Goal: Task Accomplishment & Management: Manage account settings

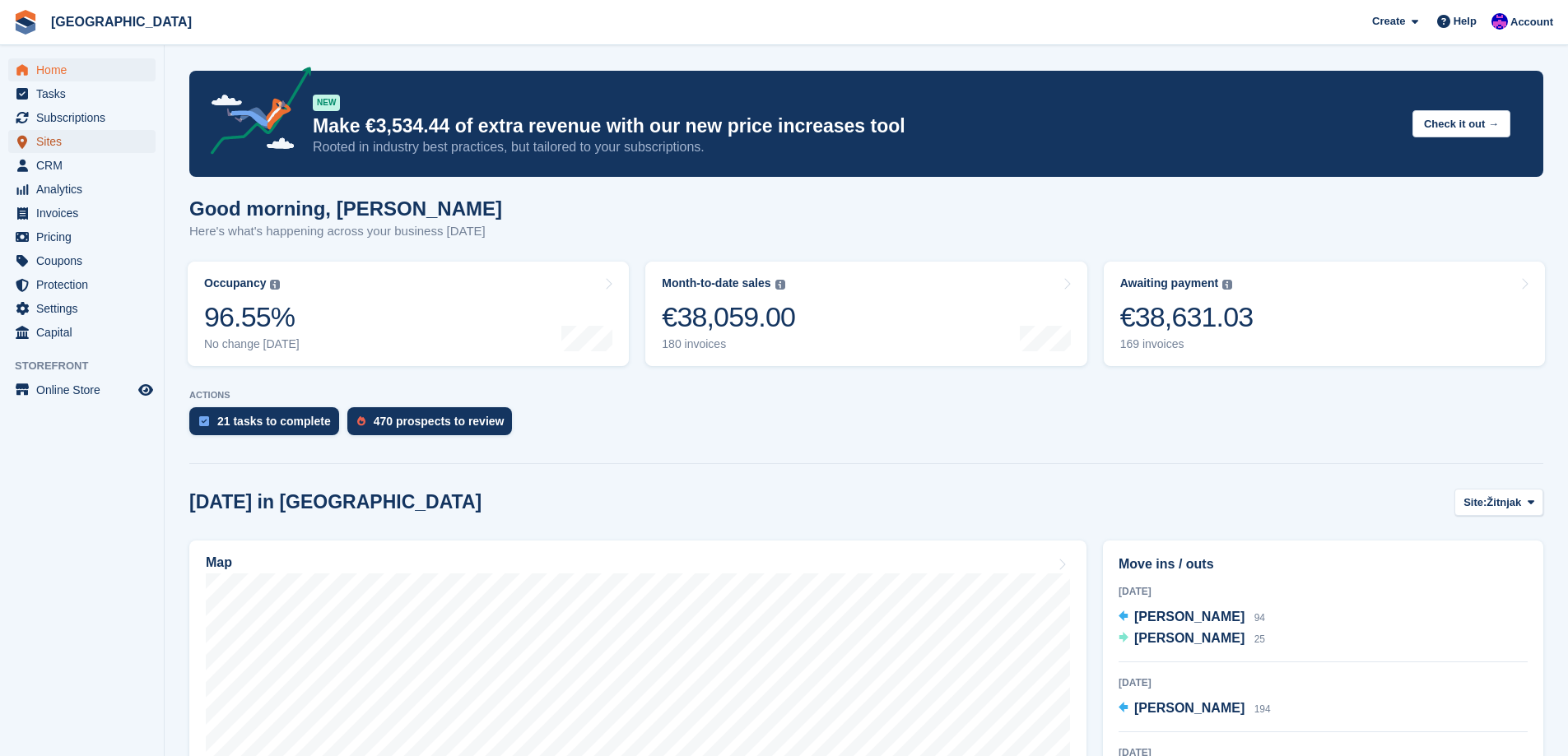
click at [67, 145] on span "Sites" at bounding box center [85, 141] width 99 height 23
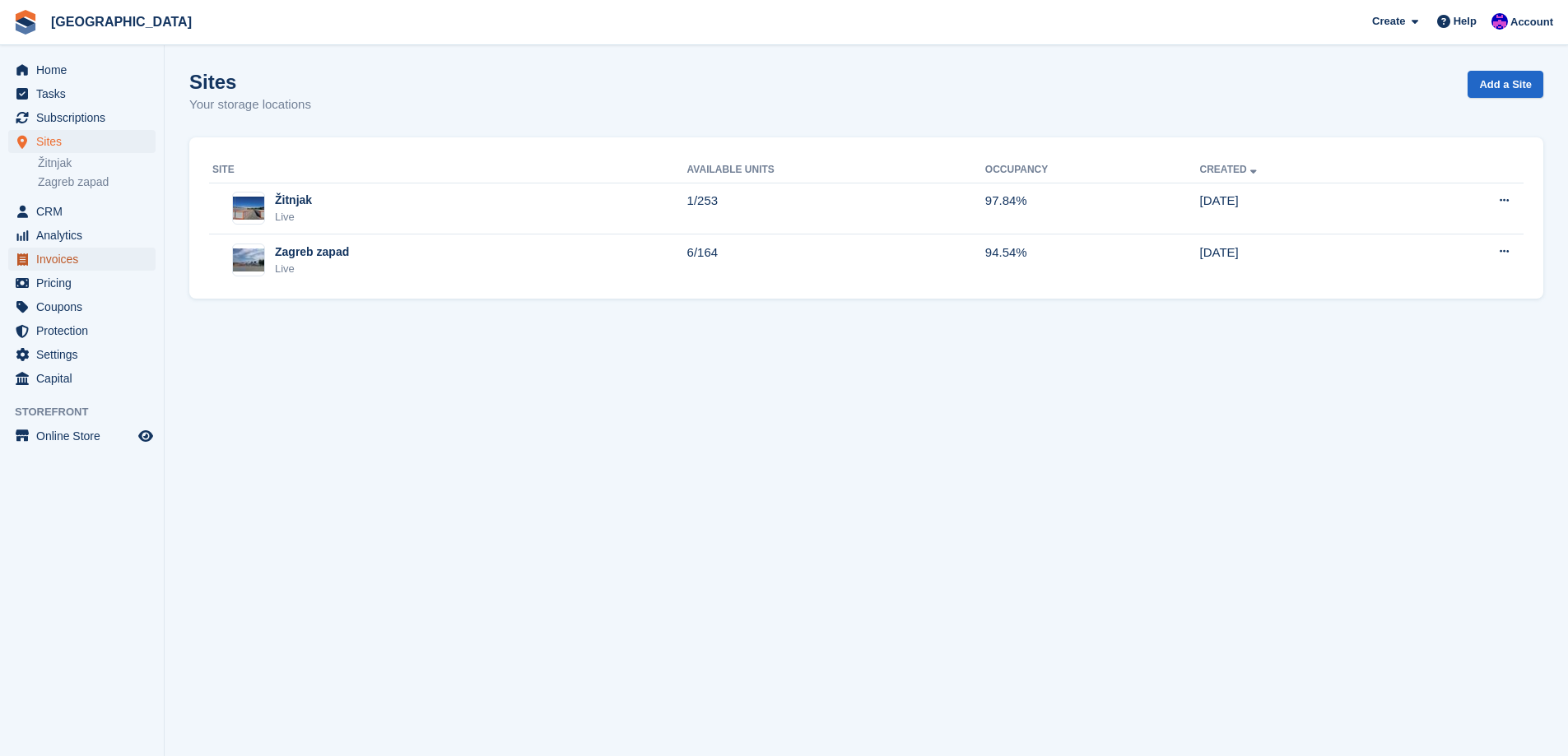
click at [77, 255] on span "Invoices" at bounding box center [85, 259] width 99 height 23
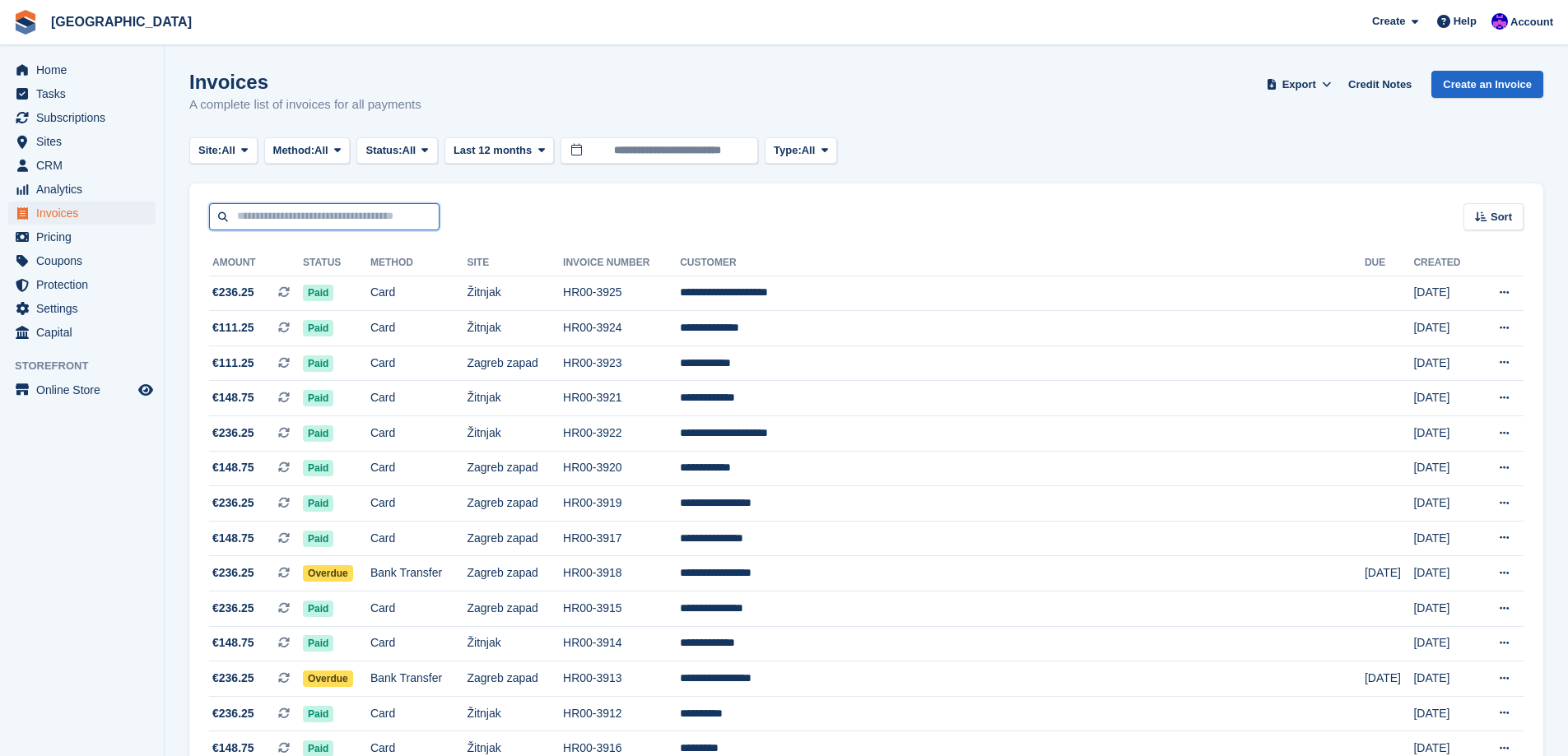
click at [354, 216] on input "text" at bounding box center [324, 217] width 231 height 28
click at [494, 204] on div "Sort Sort by Date created Created (oldest first) Created (newest first)" at bounding box center [866, 206] width 1354 height 47
click at [381, 206] on input "text" at bounding box center [324, 217] width 231 height 28
type input "******"
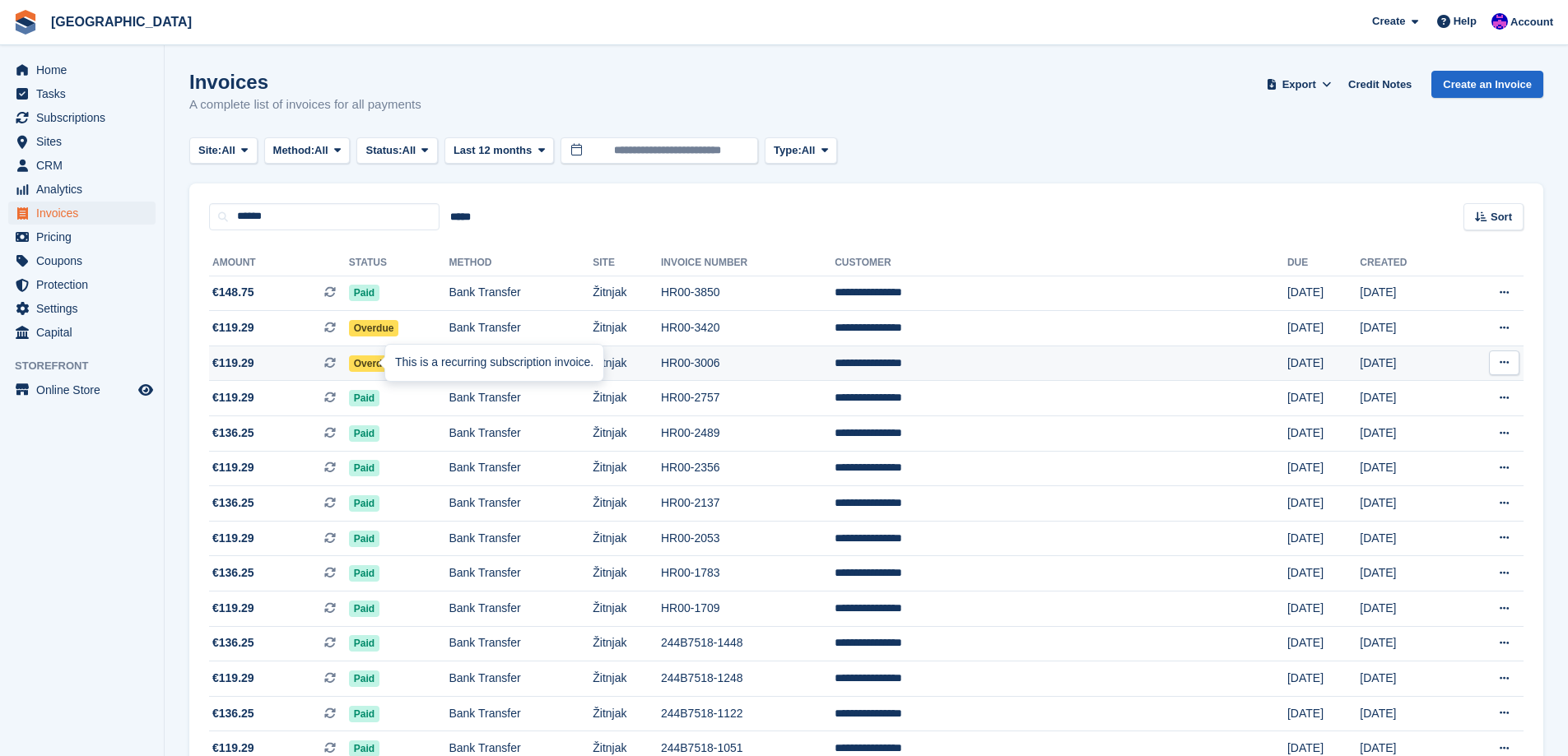
click at [396, 355] on div "This is a recurring subscription invoice." at bounding box center [494, 363] width 218 height 36
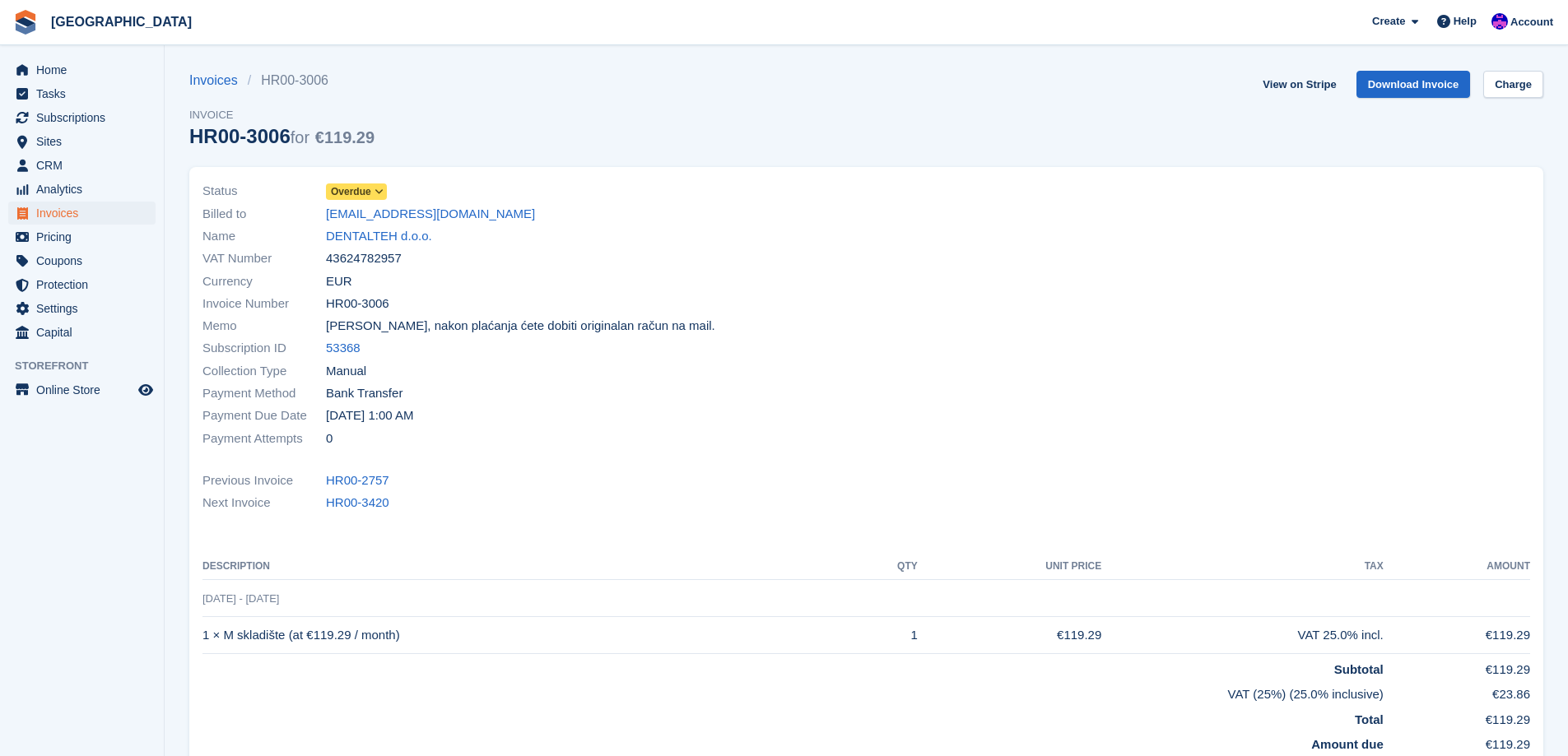
click at [365, 177] on div "Status Overdue Billed to dentalteh@yahoo.com Name DENTALTEH d.o.o. VAT Number 4…" at bounding box center [529, 315] width 674 height 289
click at [367, 182] on link "Overdue" at bounding box center [356, 191] width 61 height 19
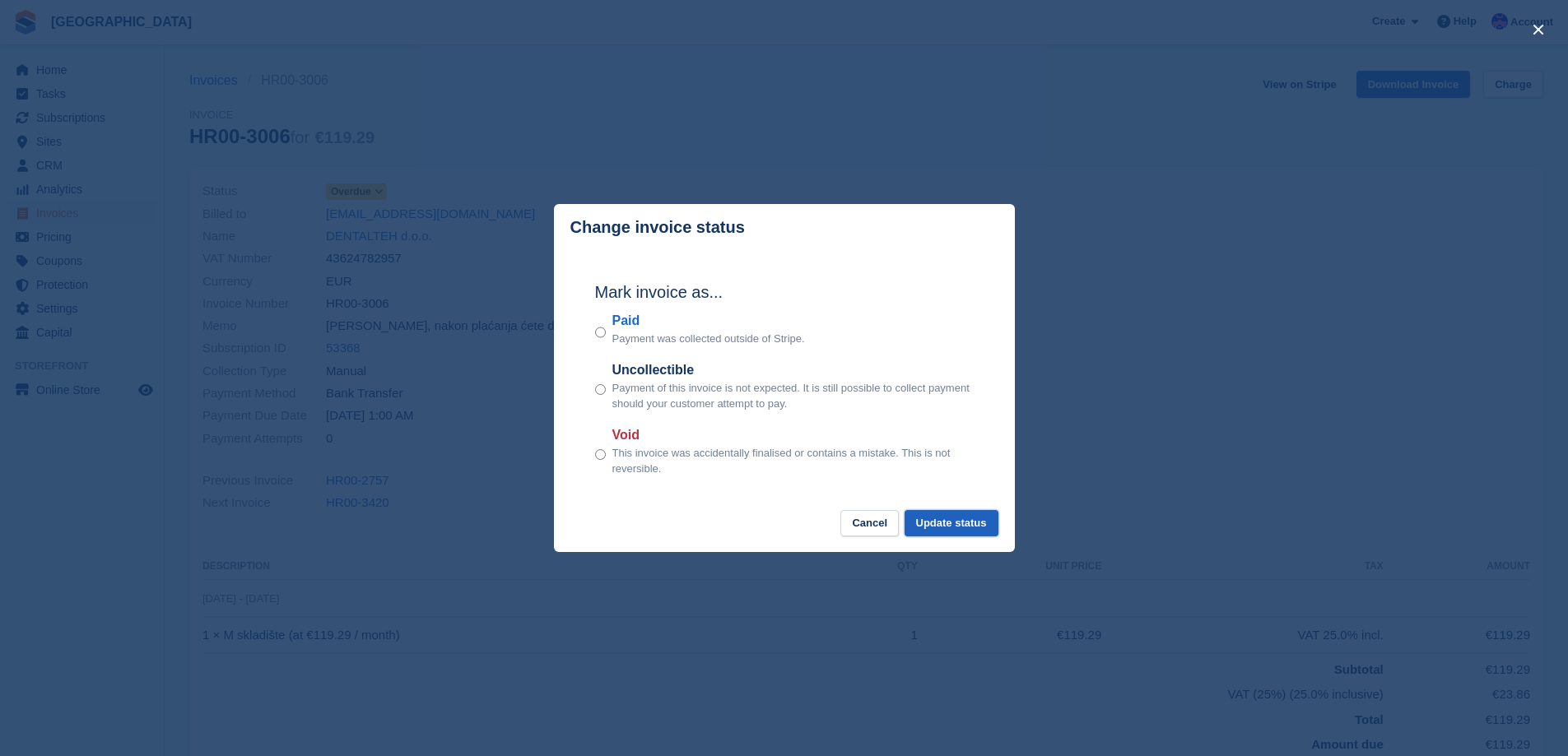
click at [963, 526] on button "Update status" at bounding box center [951, 524] width 94 height 28
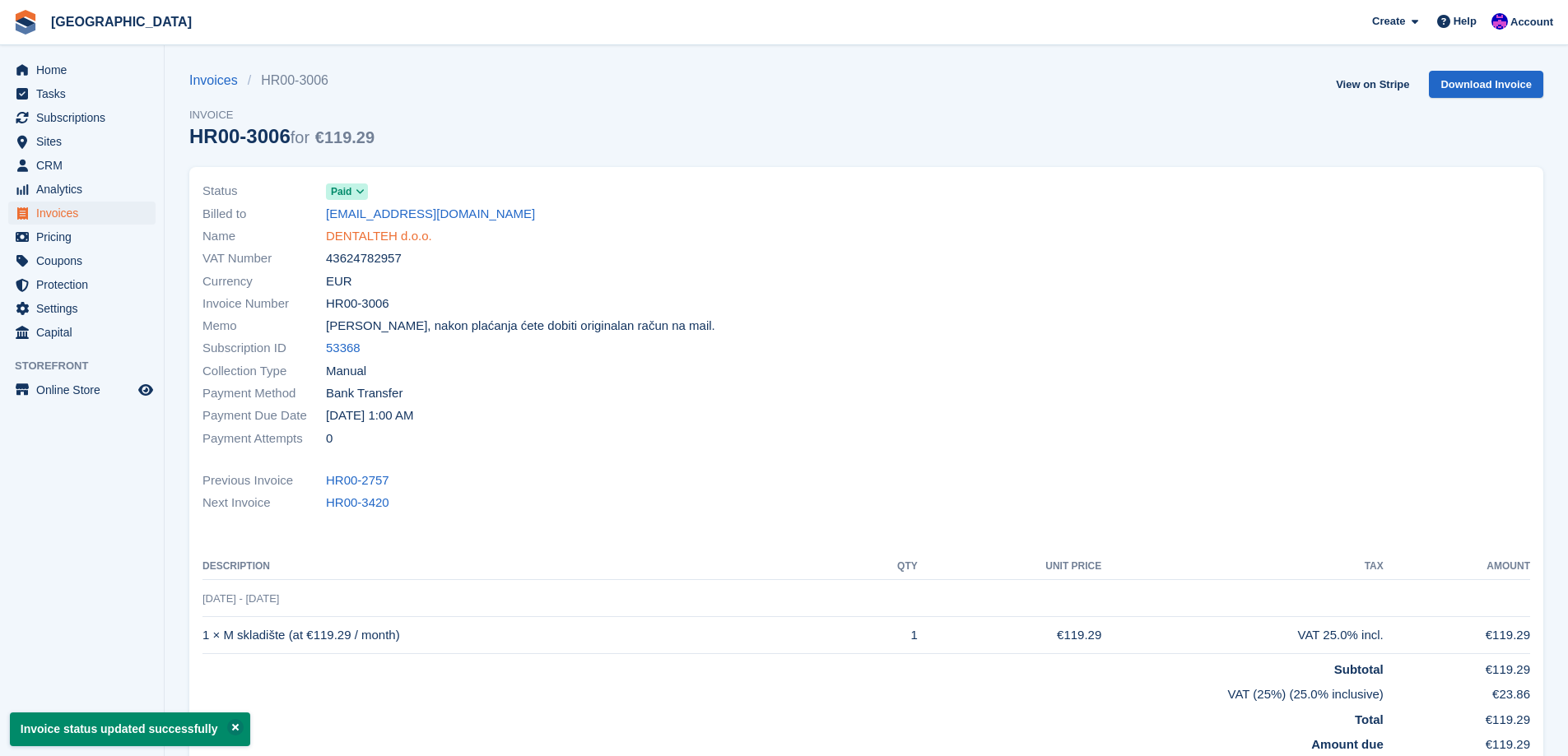
click at [404, 235] on link "DENTALTEH d.o.o." at bounding box center [379, 237] width 106 height 19
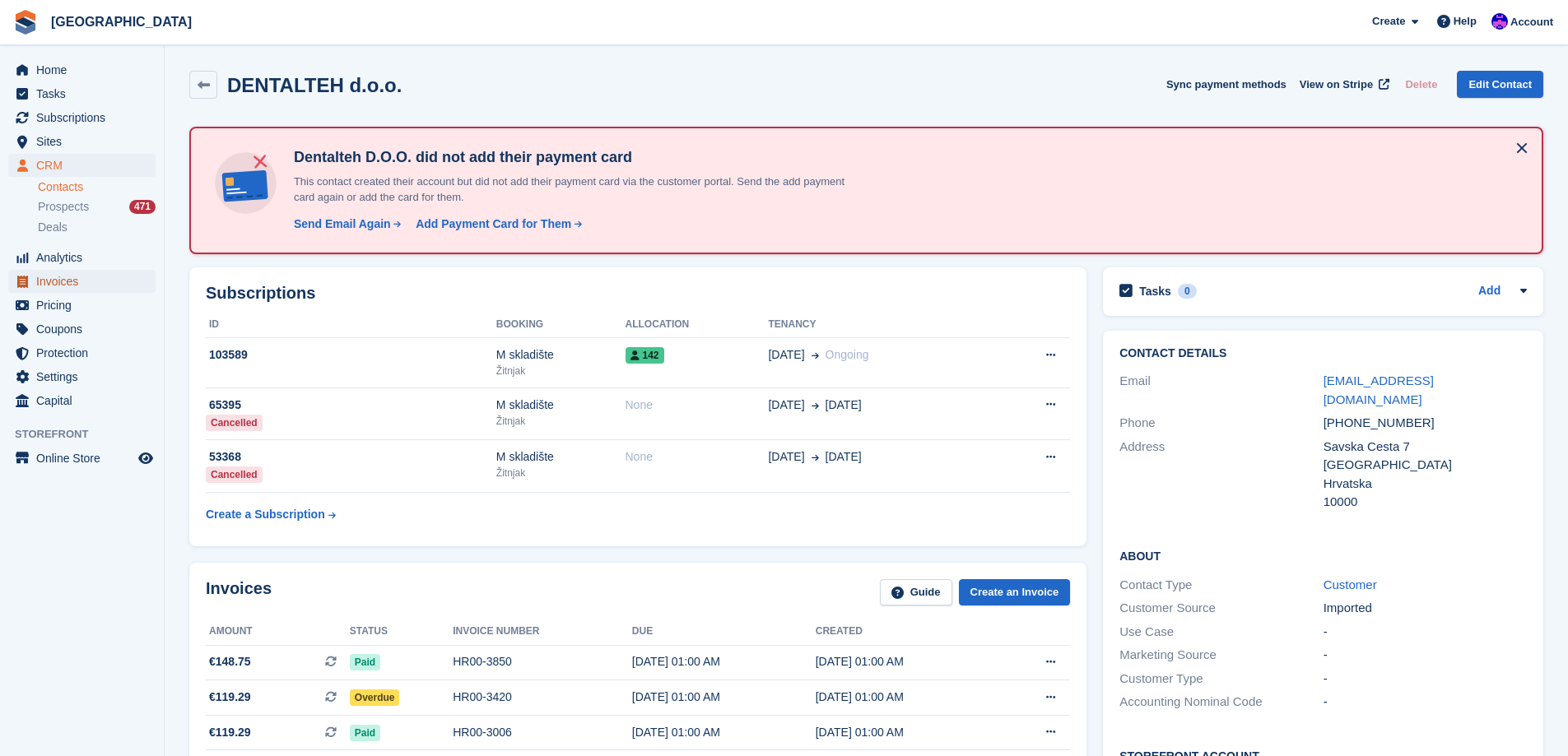
click at [71, 275] on span "Invoices" at bounding box center [85, 281] width 99 height 23
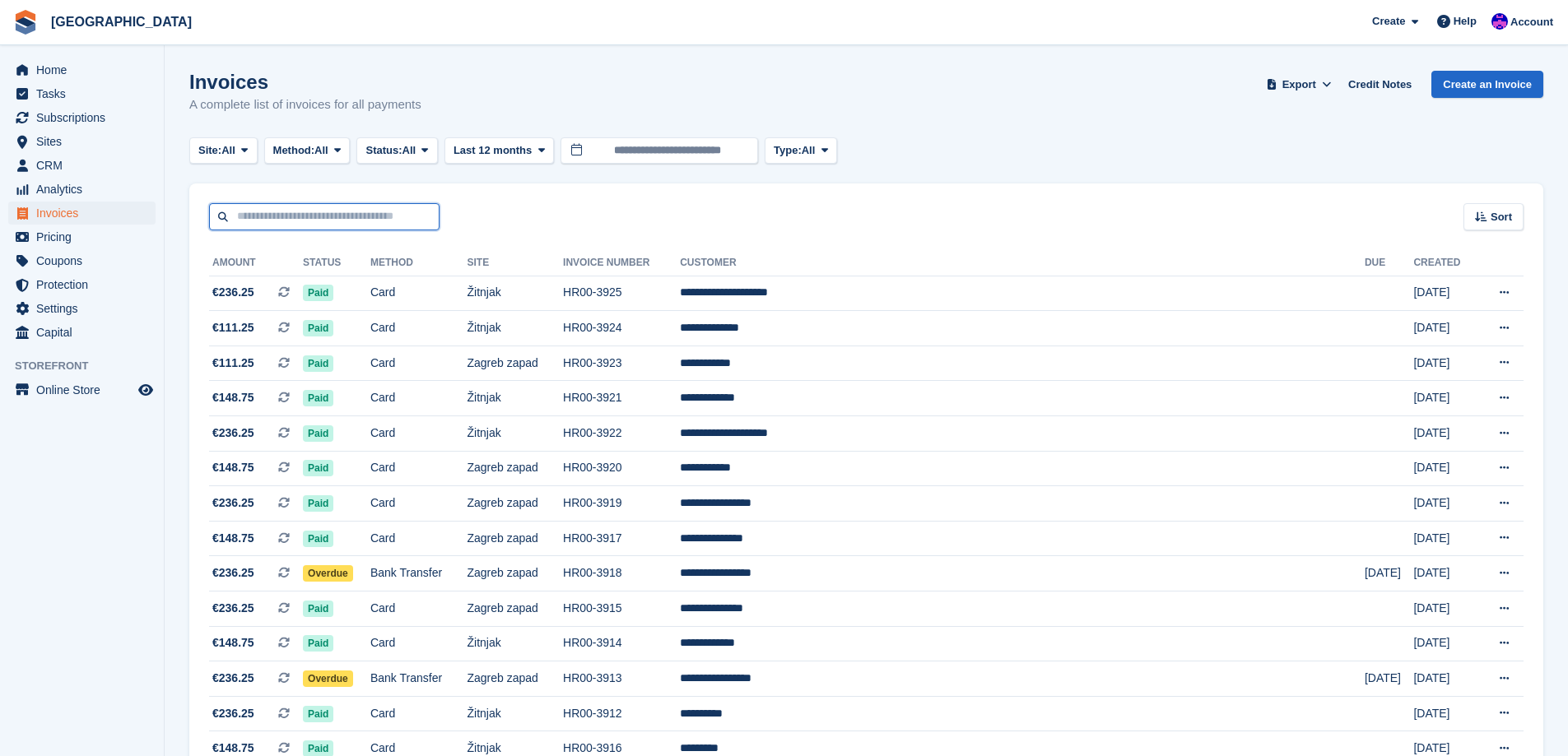
click at [413, 228] on input "text" at bounding box center [324, 217] width 231 height 28
type input "*******"
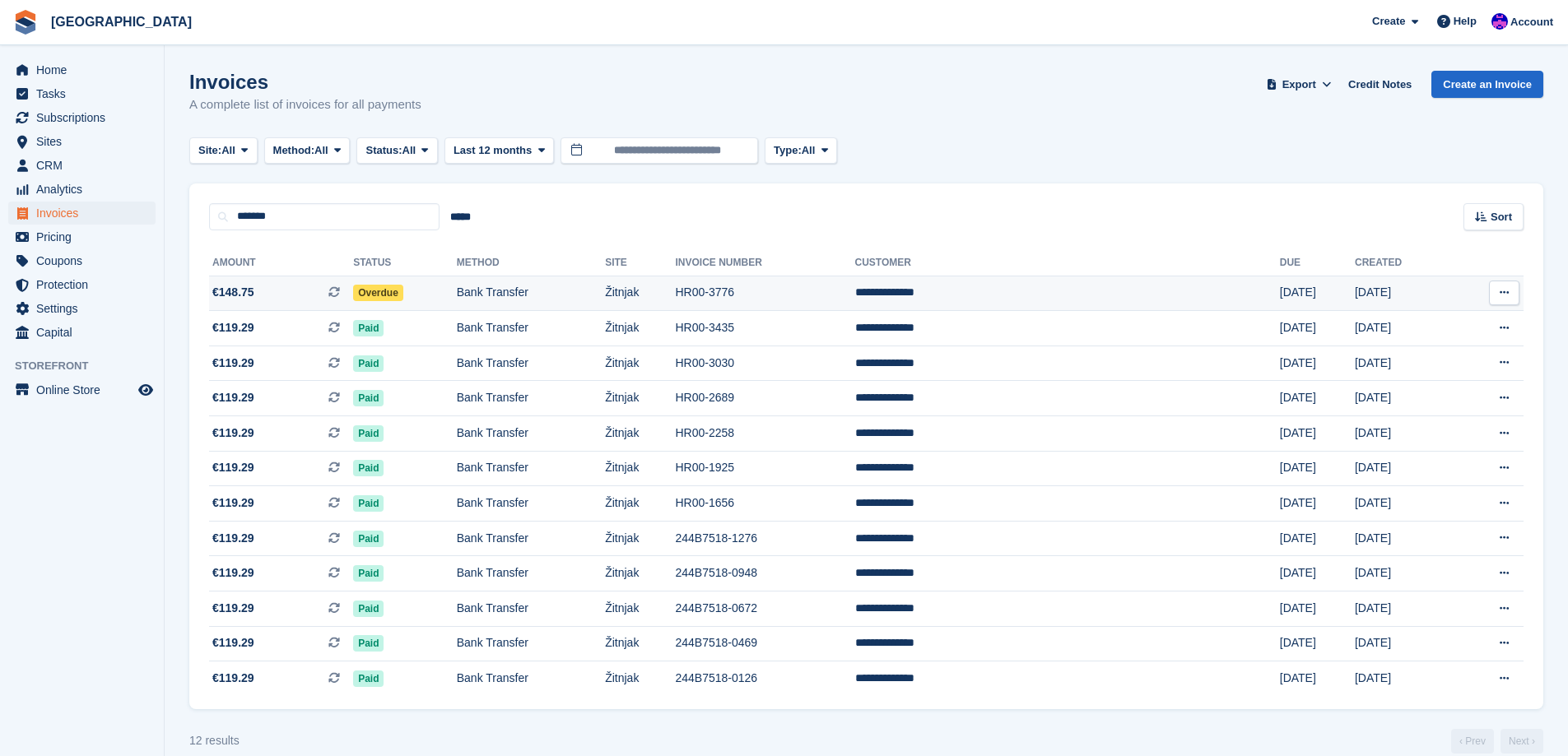
click at [457, 284] on td "Overdue" at bounding box center [404, 292] width 104 height 35
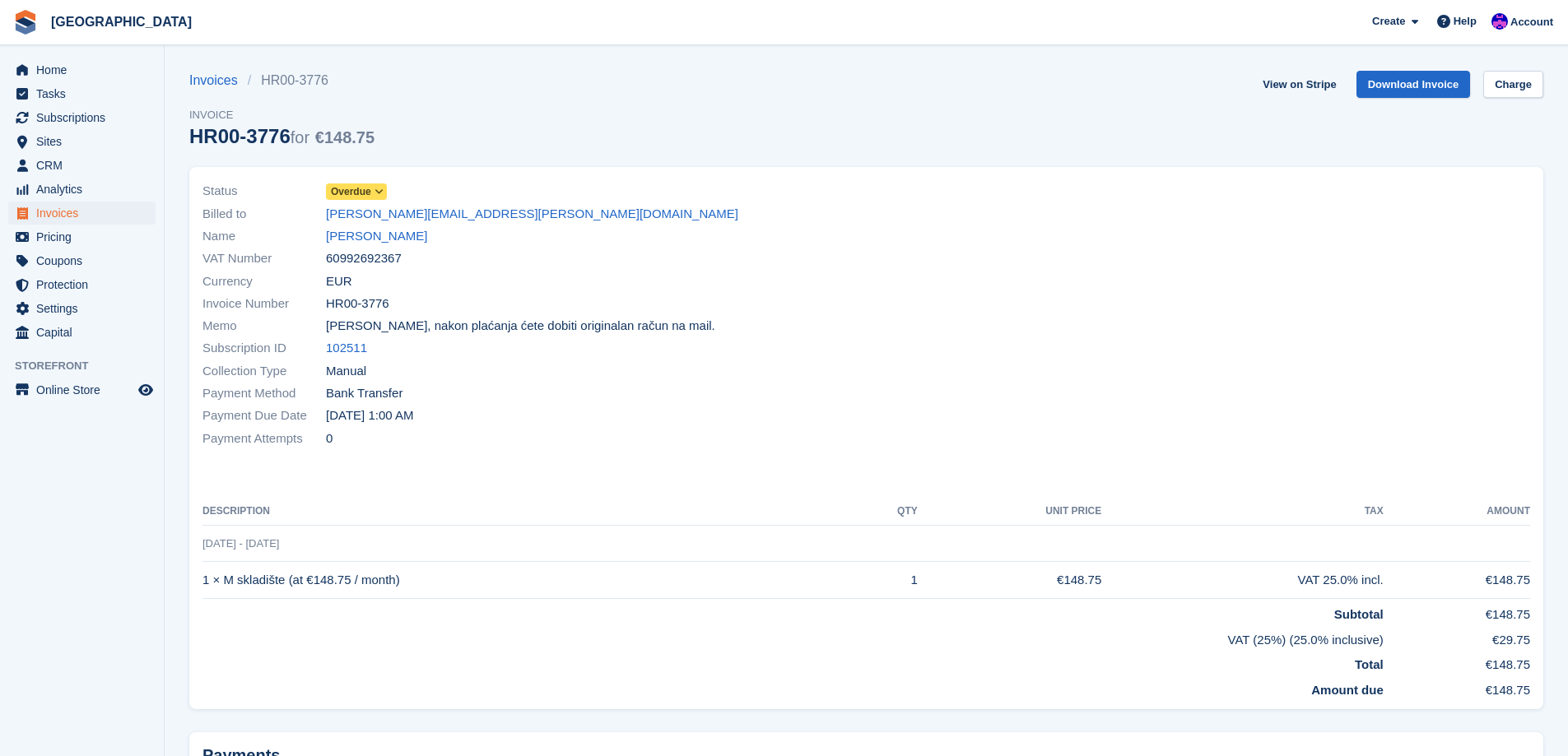
click at [359, 183] on span "Overdue" at bounding box center [356, 191] width 61 height 16
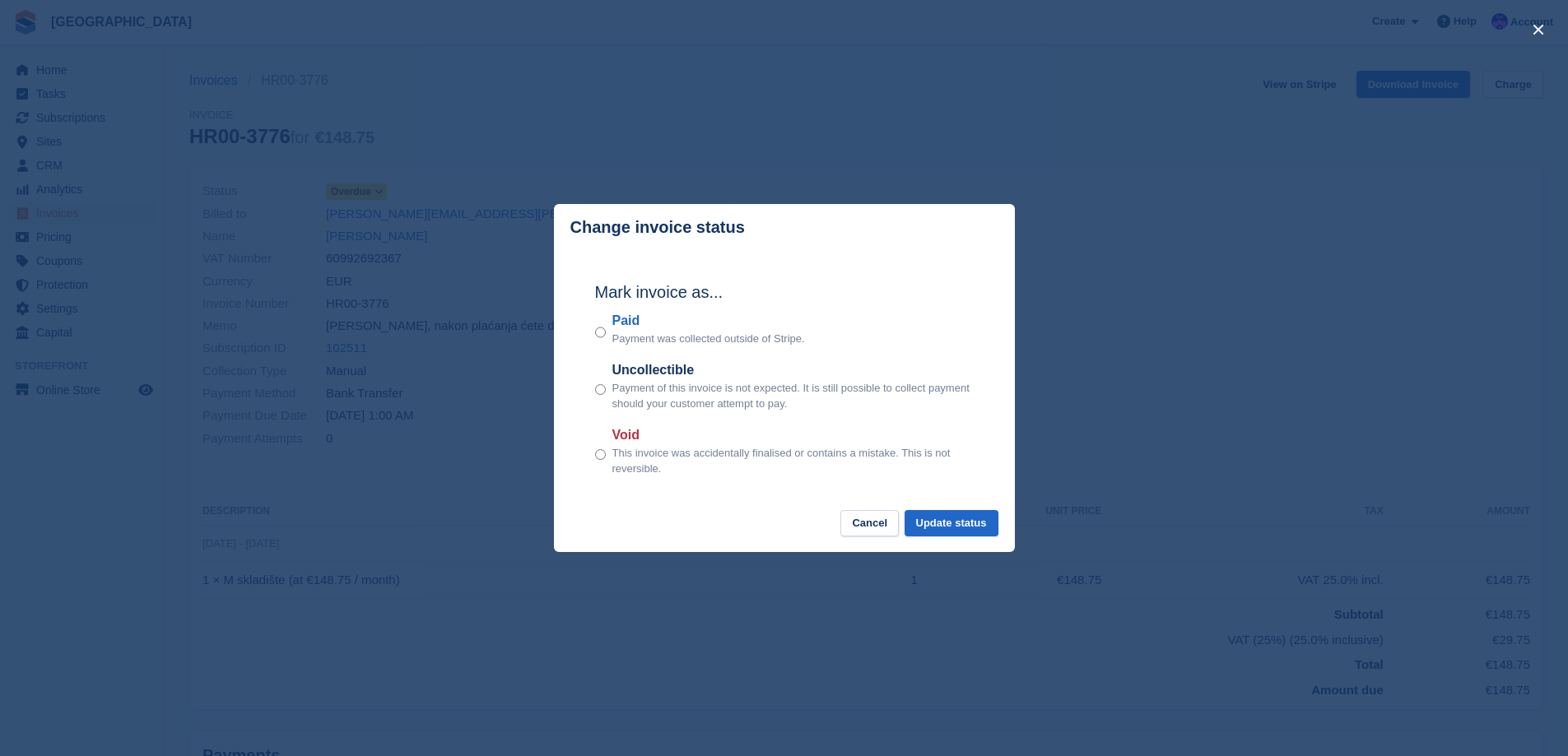
click at [608, 334] on div "Paid Payment was collected outside of Stripe." at bounding box center [784, 329] width 379 height 36
click at [956, 535] on button "Update status" at bounding box center [951, 524] width 94 height 28
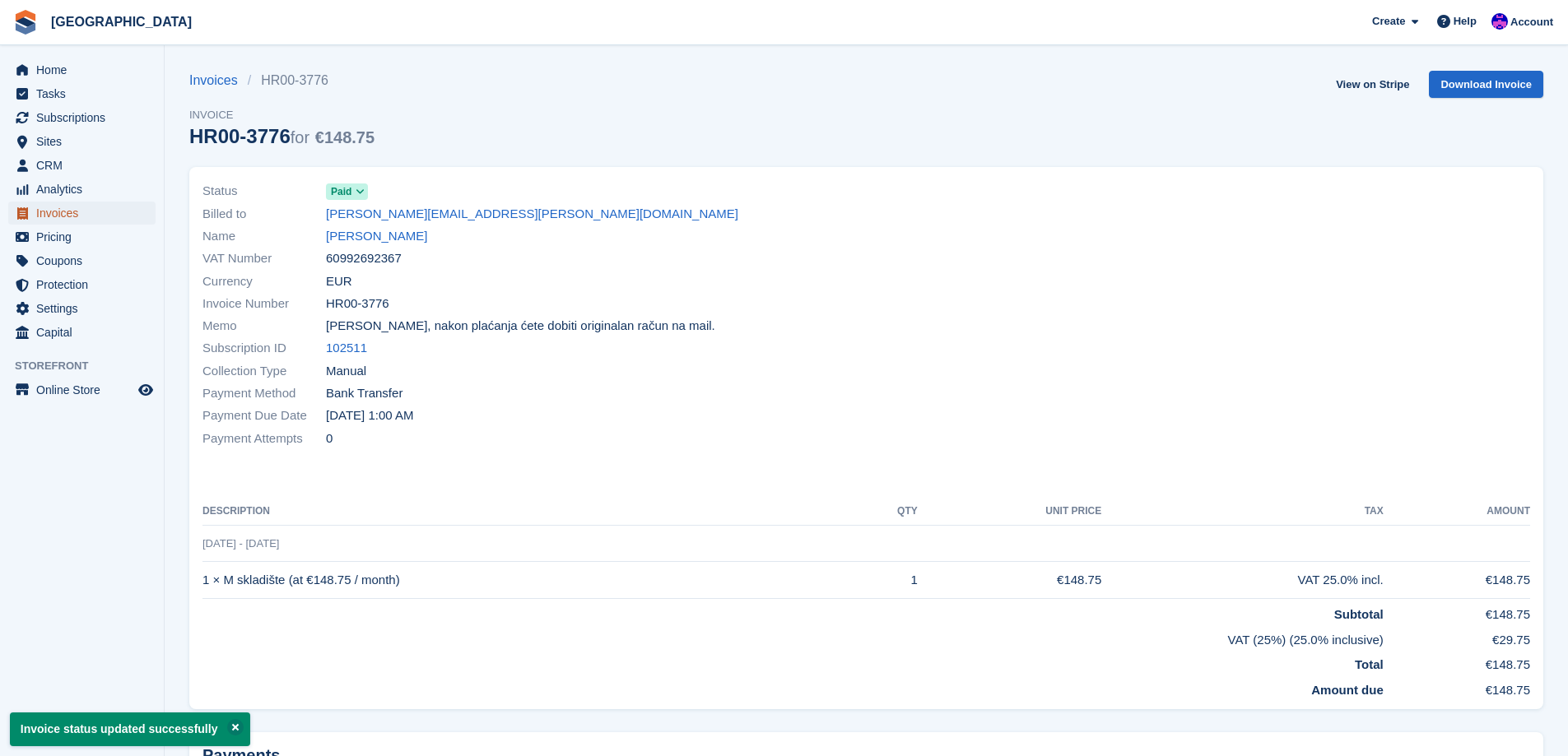
click at [21, 211] on icon "menu" at bounding box center [22, 213] width 10 height 12
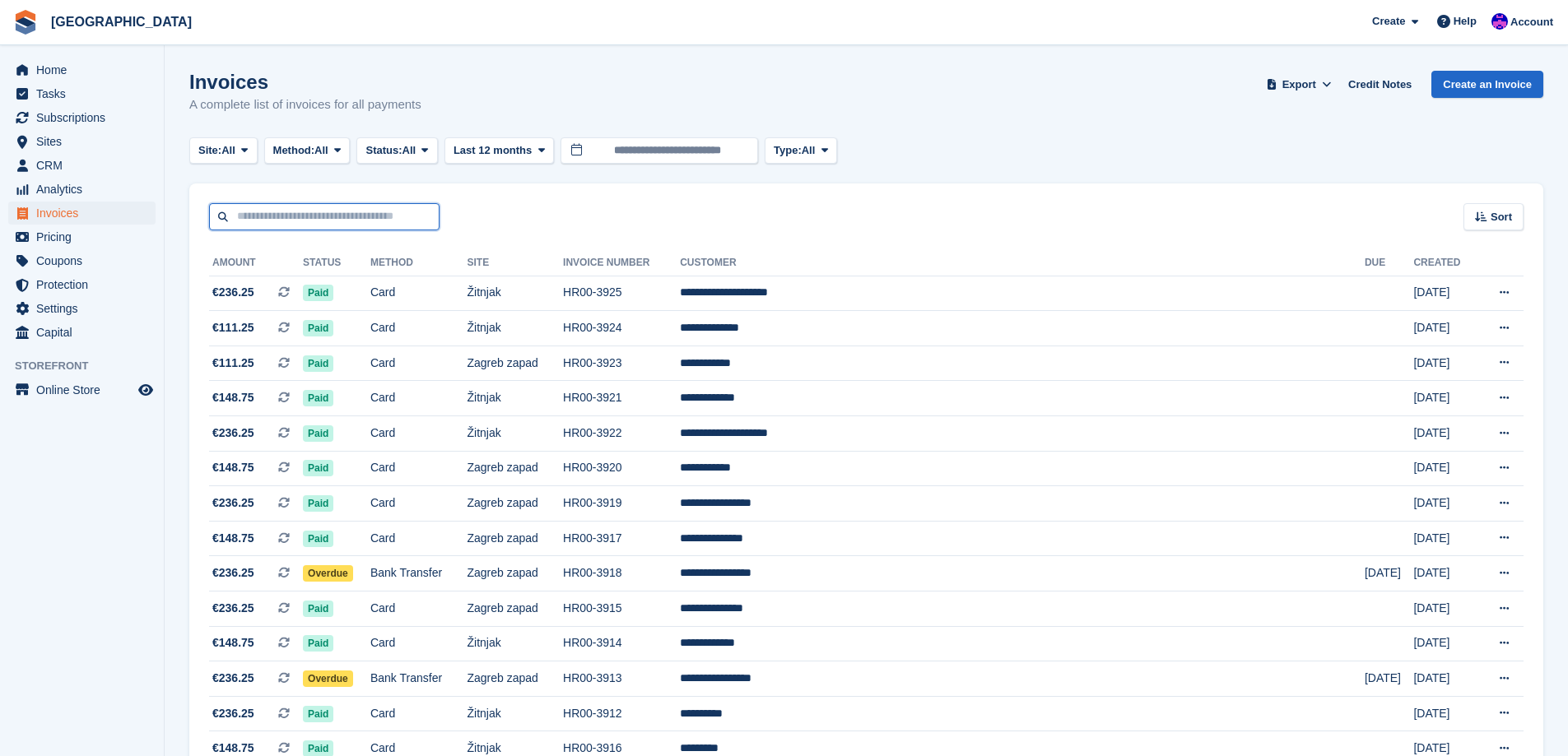
click at [379, 222] on input "text" at bounding box center [324, 217] width 231 height 28
type input "******"
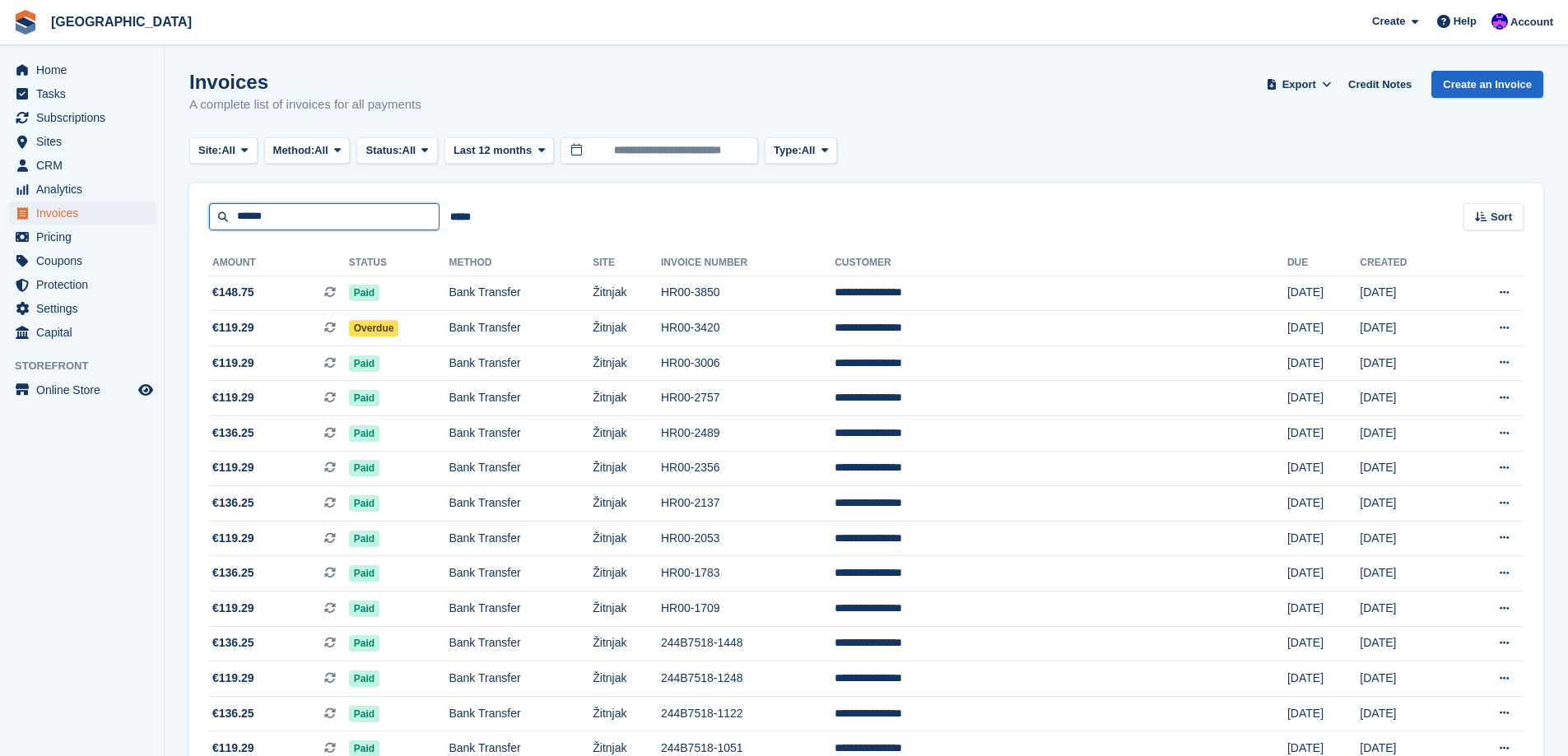
click at [365, 220] on input "******" at bounding box center [324, 217] width 231 height 28
click at [365, 219] on input "******" at bounding box center [324, 217] width 231 height 28
type input "*******"
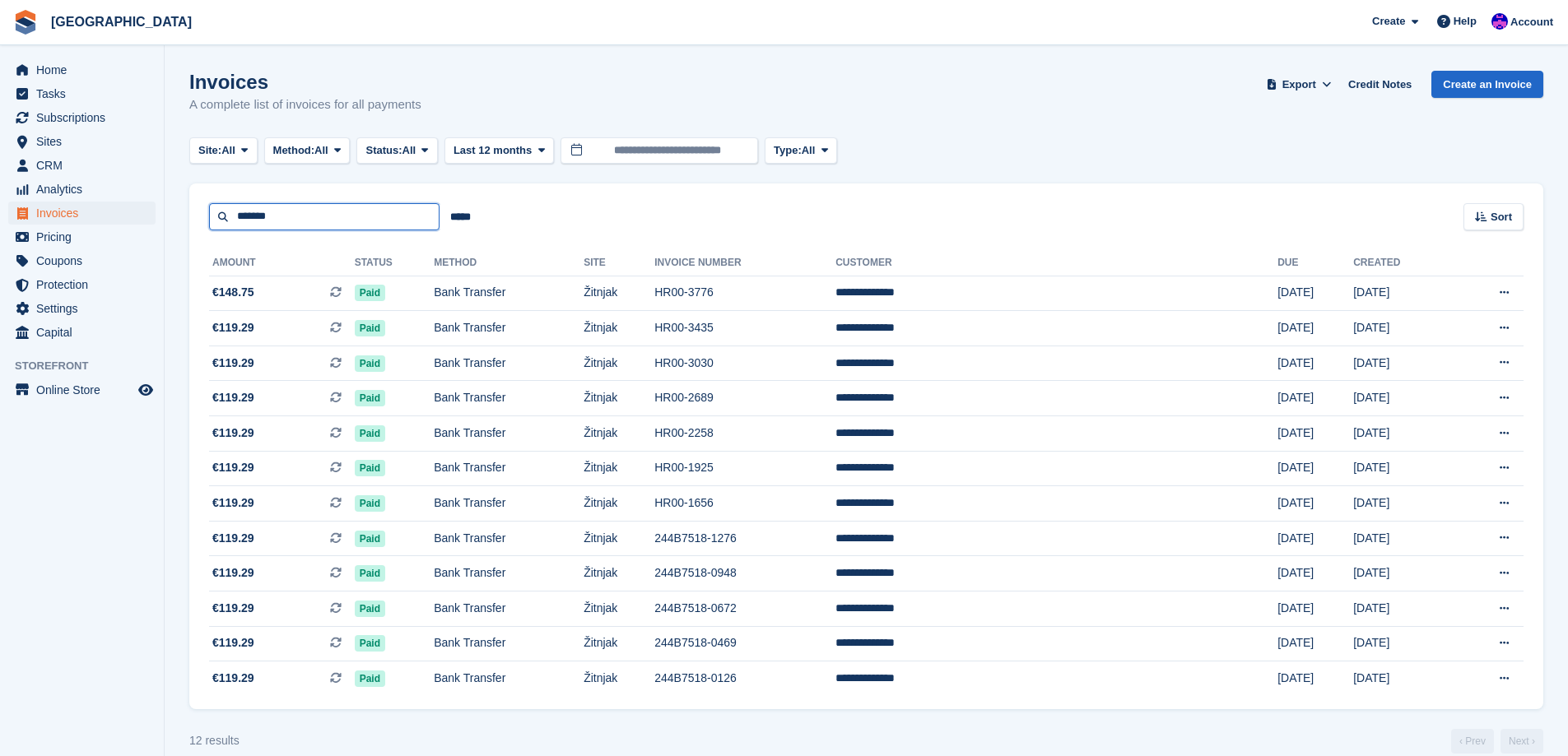
click at [361, 219] on input "*******" at bounding box center [324, 217] width 231 height 28
type input "*******"
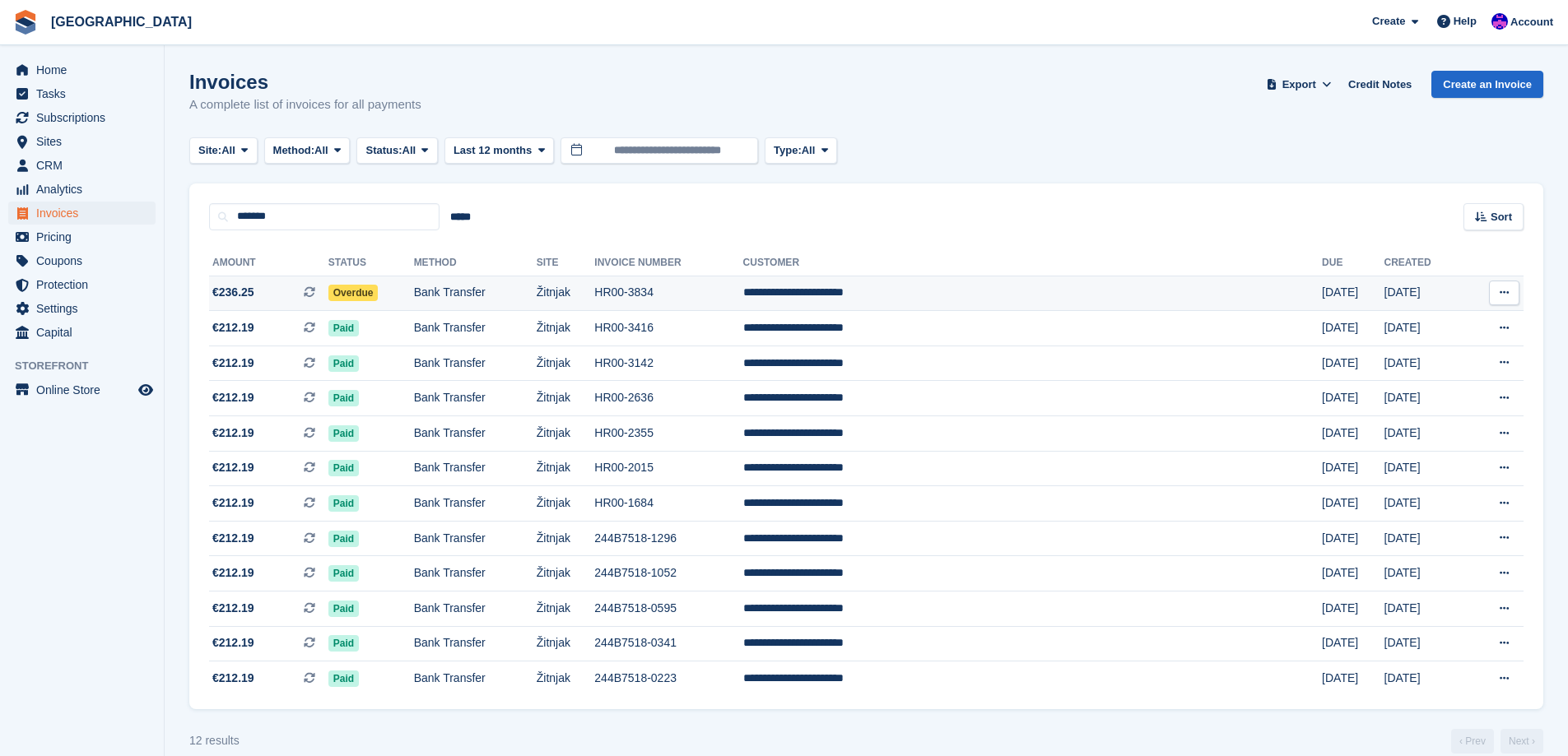
click at [379, 288] on span "Overdue" at bounding box center [354, 292] width 50 height 16
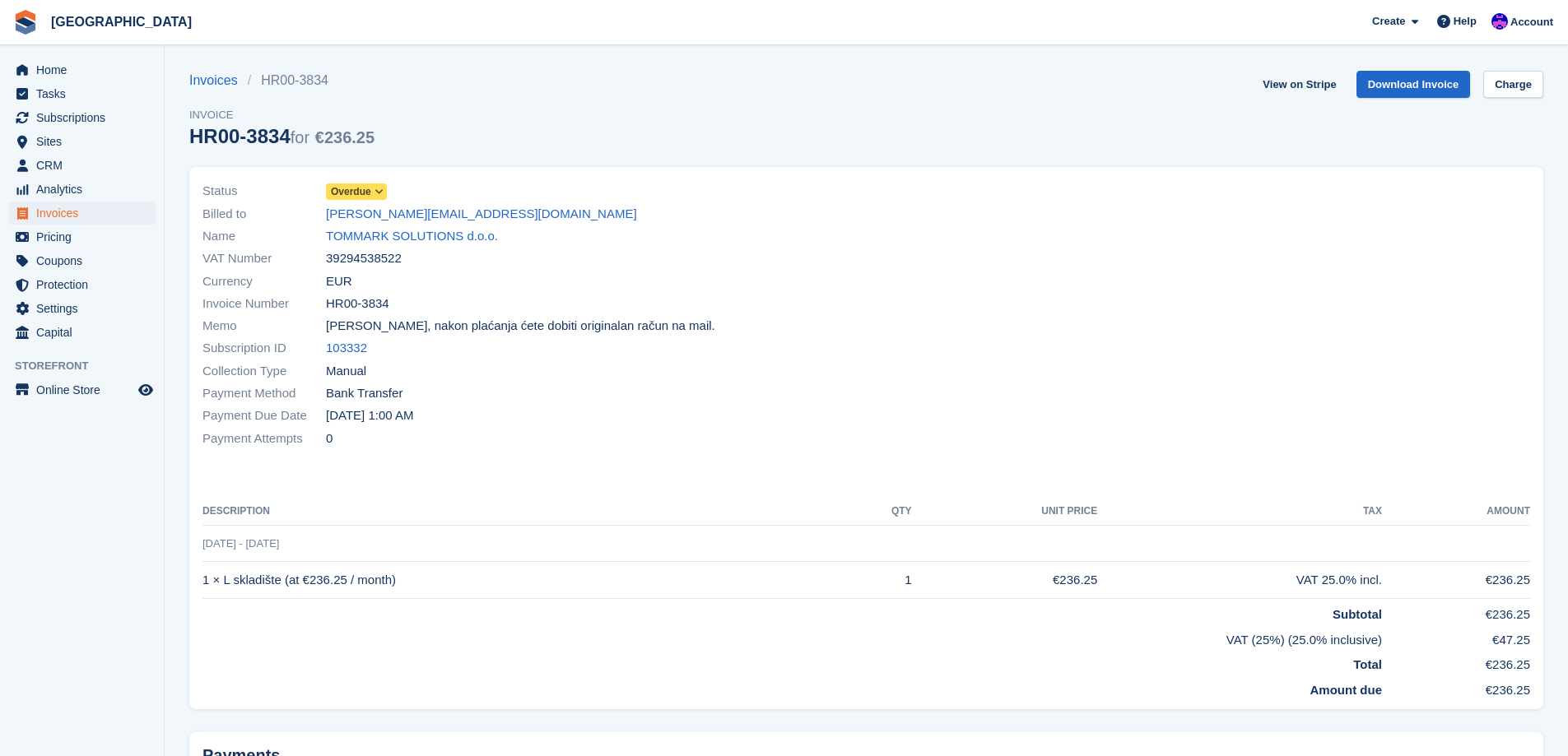
click at [380, 187] on icon at bounding box center [379, 191] width 9 height 9
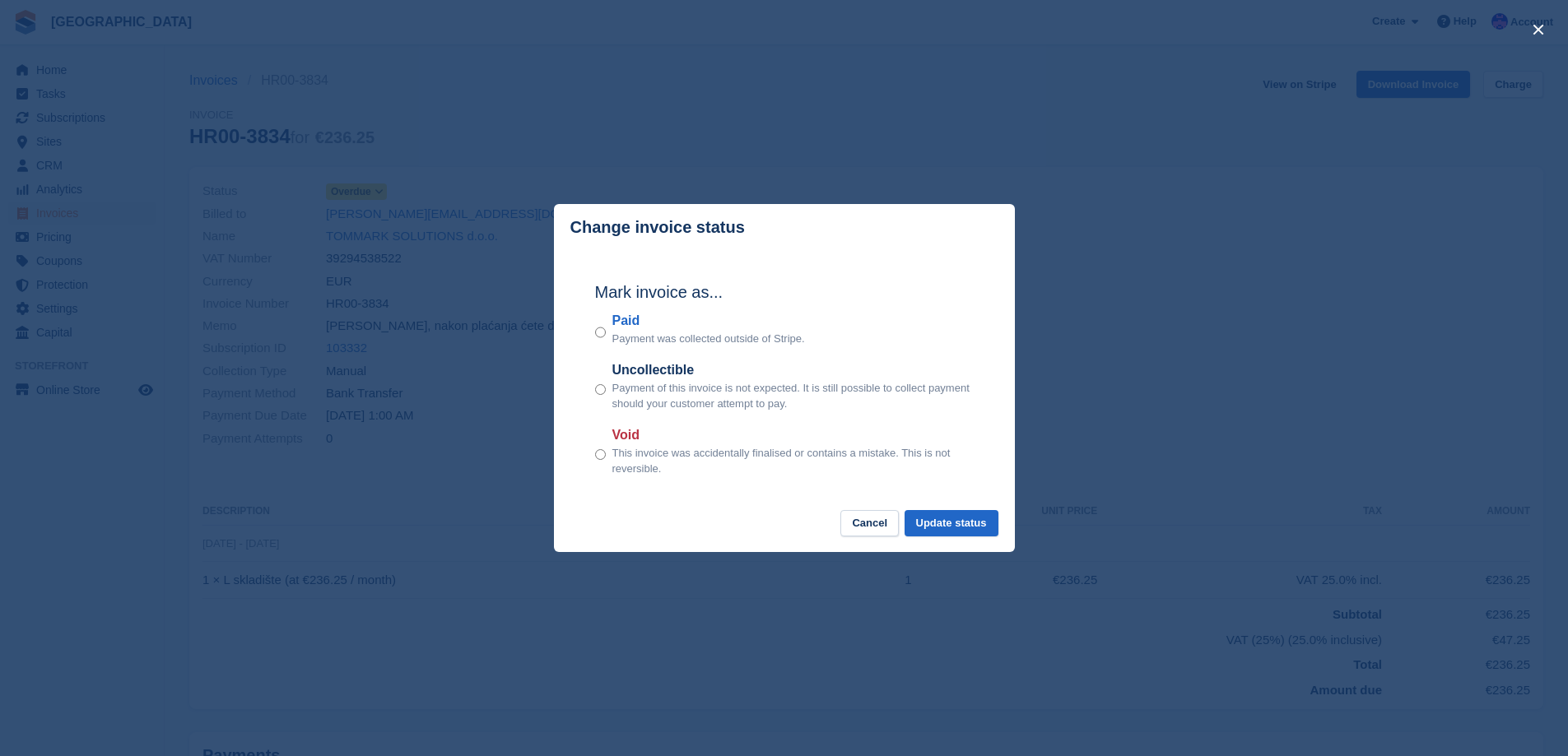
click at [594, 330] on div "Mark invoice as... Paid Payment was collected outside of Stripe. Uncollectible …" at bounding box center [784, 380] width 411 height 259
click at [952, 519] on button "Update status" at bounding box center [951, 524] width 94 height 28
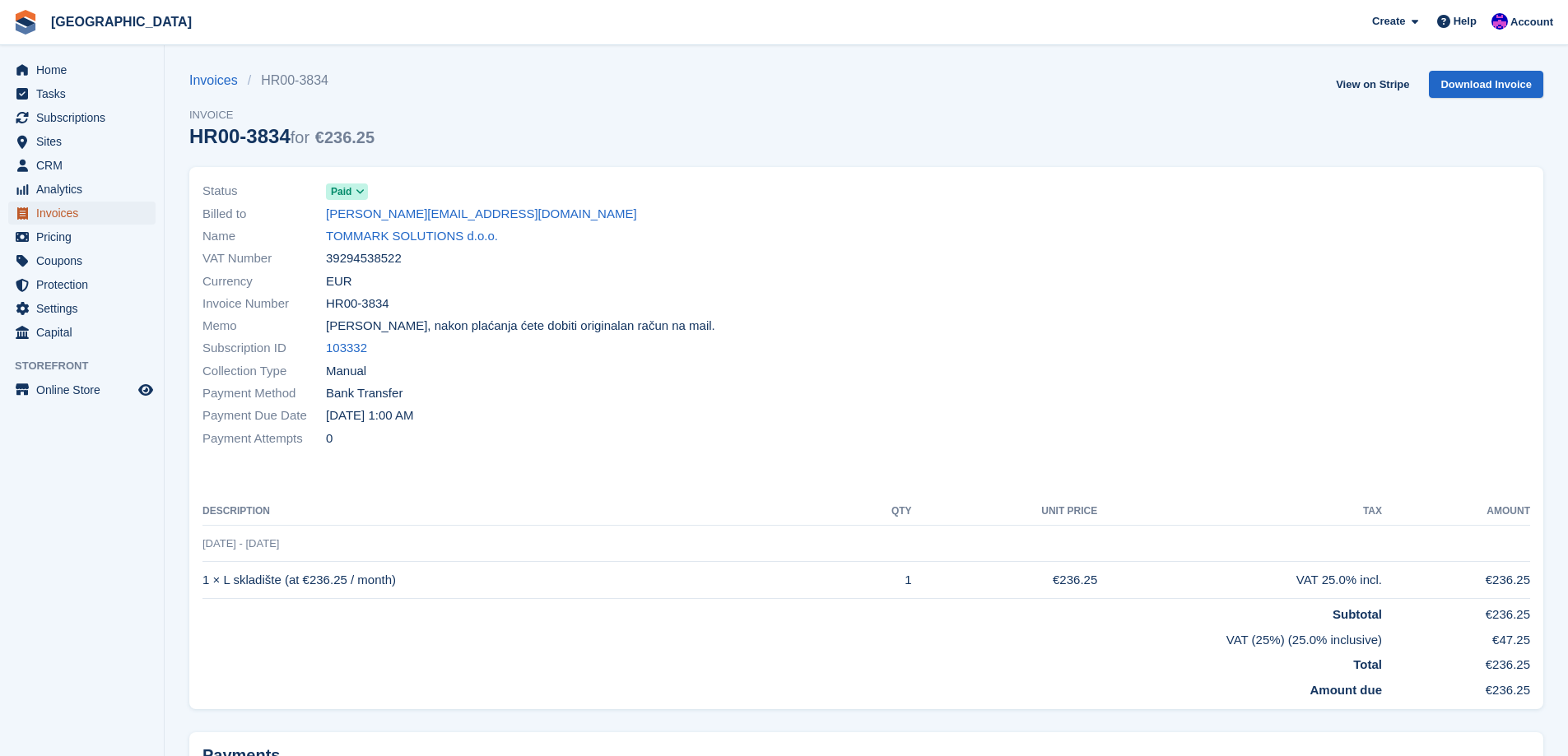
click at [54, 212] on span "Invoices" at bounding box center [85, 212] width 99 height 23
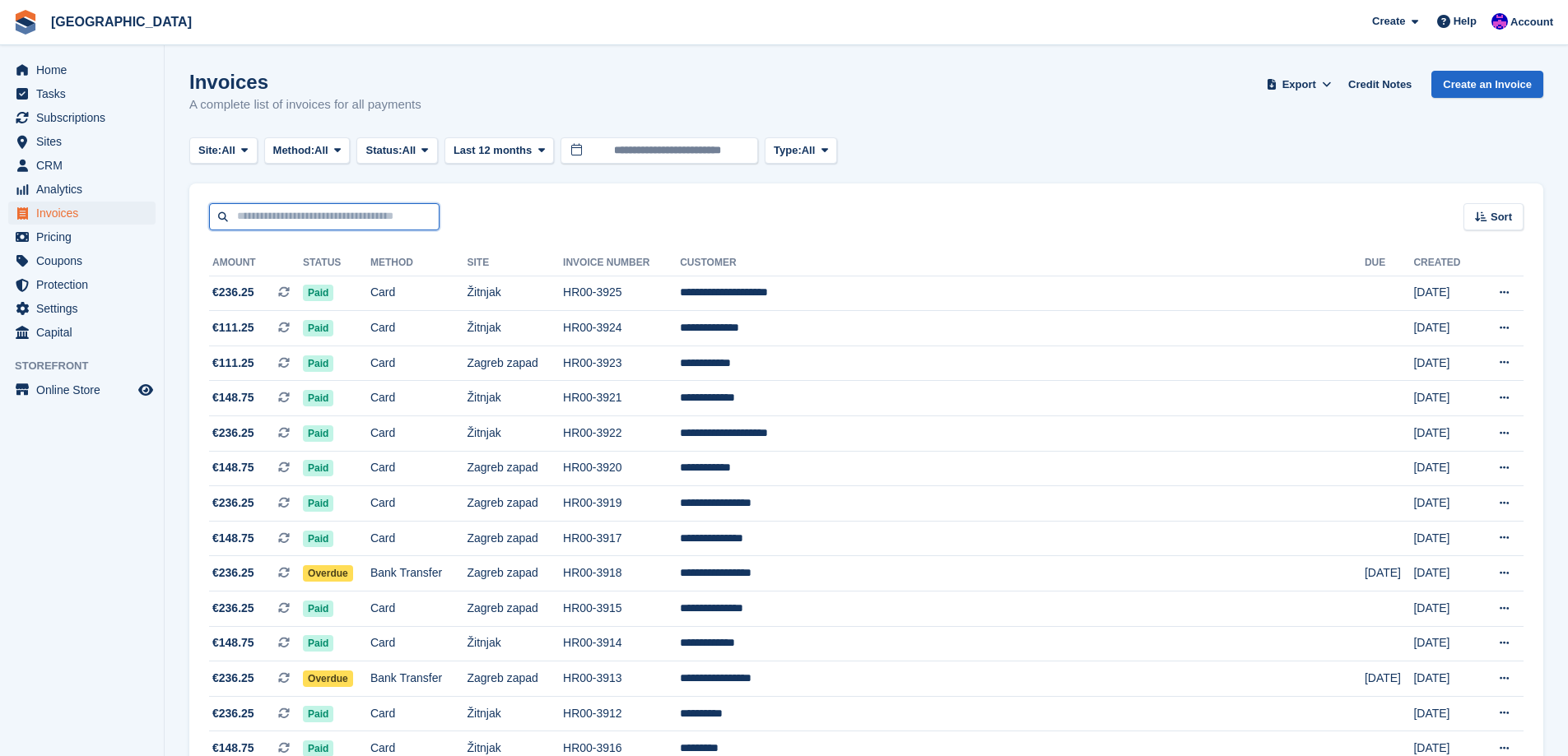
click at [367, 223] on input "text" at bounding box center [324, 217] width 231 height 28
type input "****"
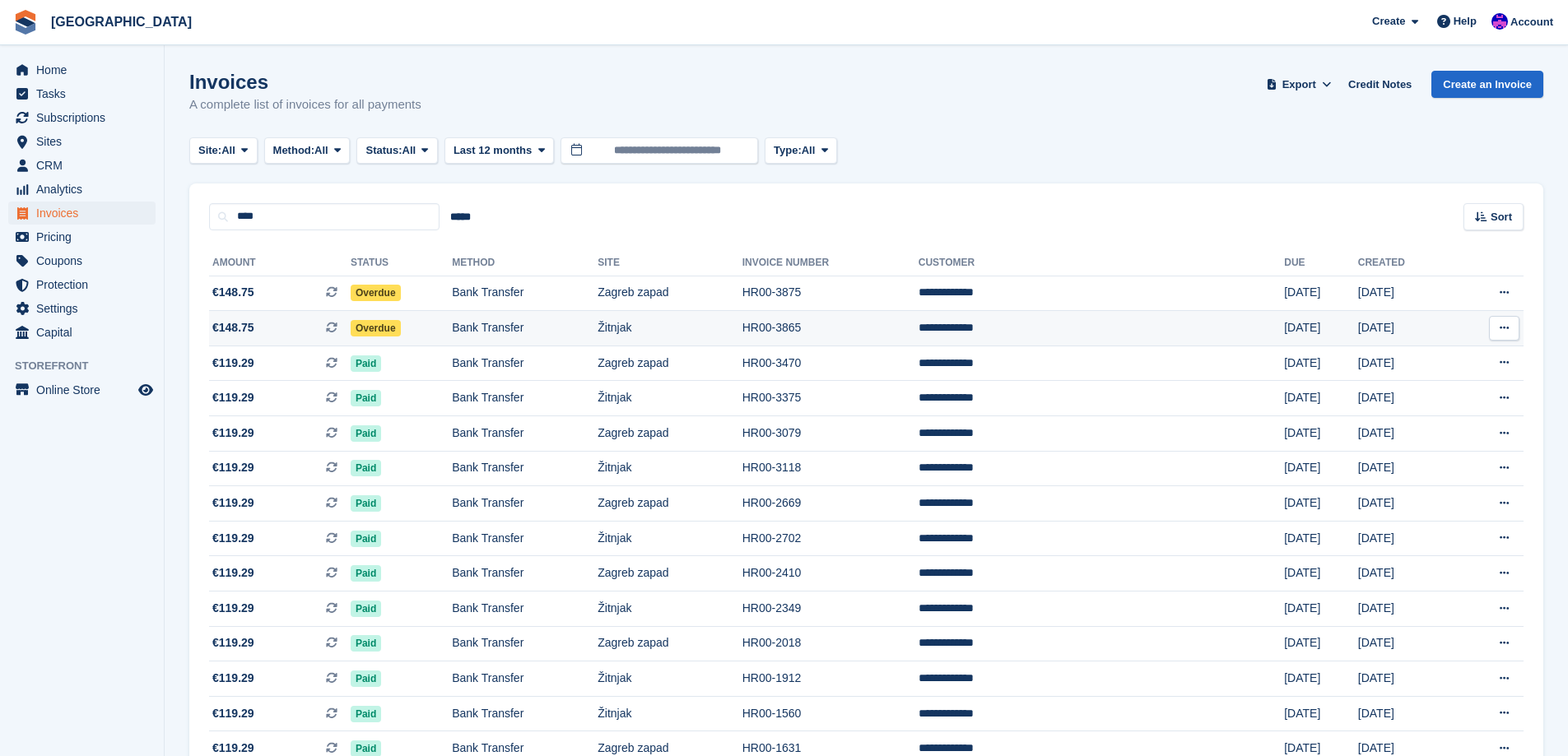
click at [452, 318] on td "Overdue" at bounding box center [401, 329] width 102 height 35
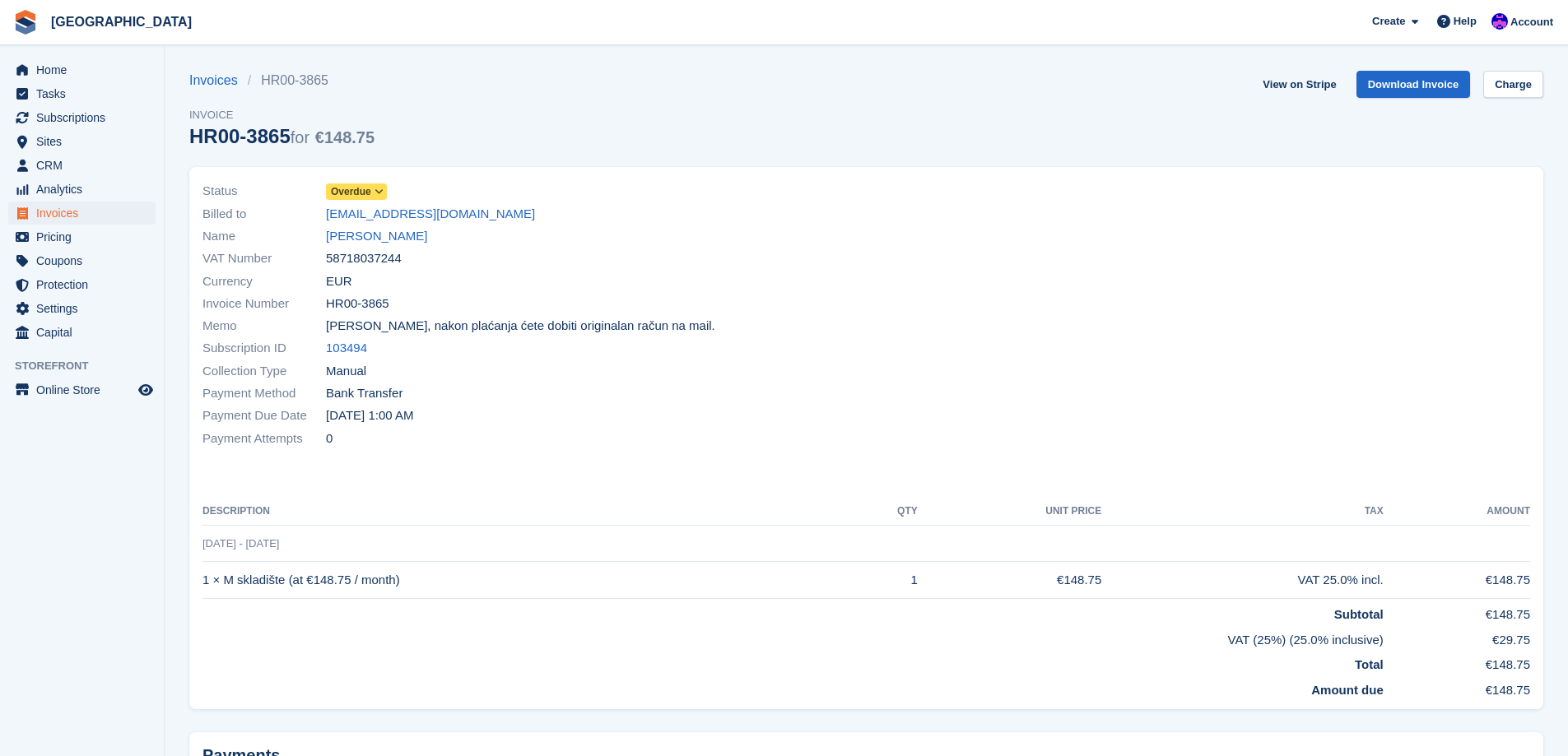
click at [365, 196] on span "Overdue" at bounding box center [350, 191] width 40 height 15
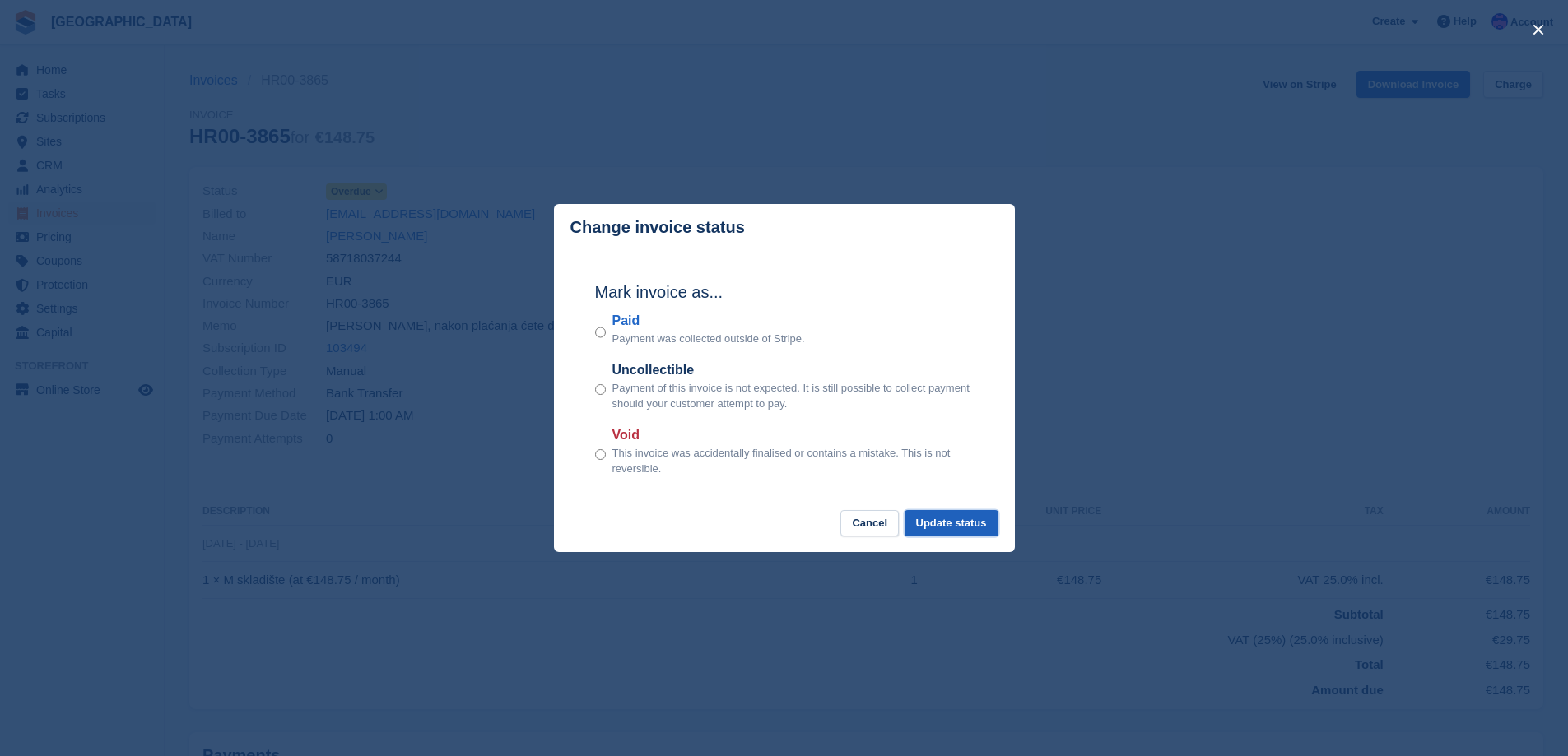
click at [933, 516] on button "Update status" at bounding box center [951, 524] width 94 height 28
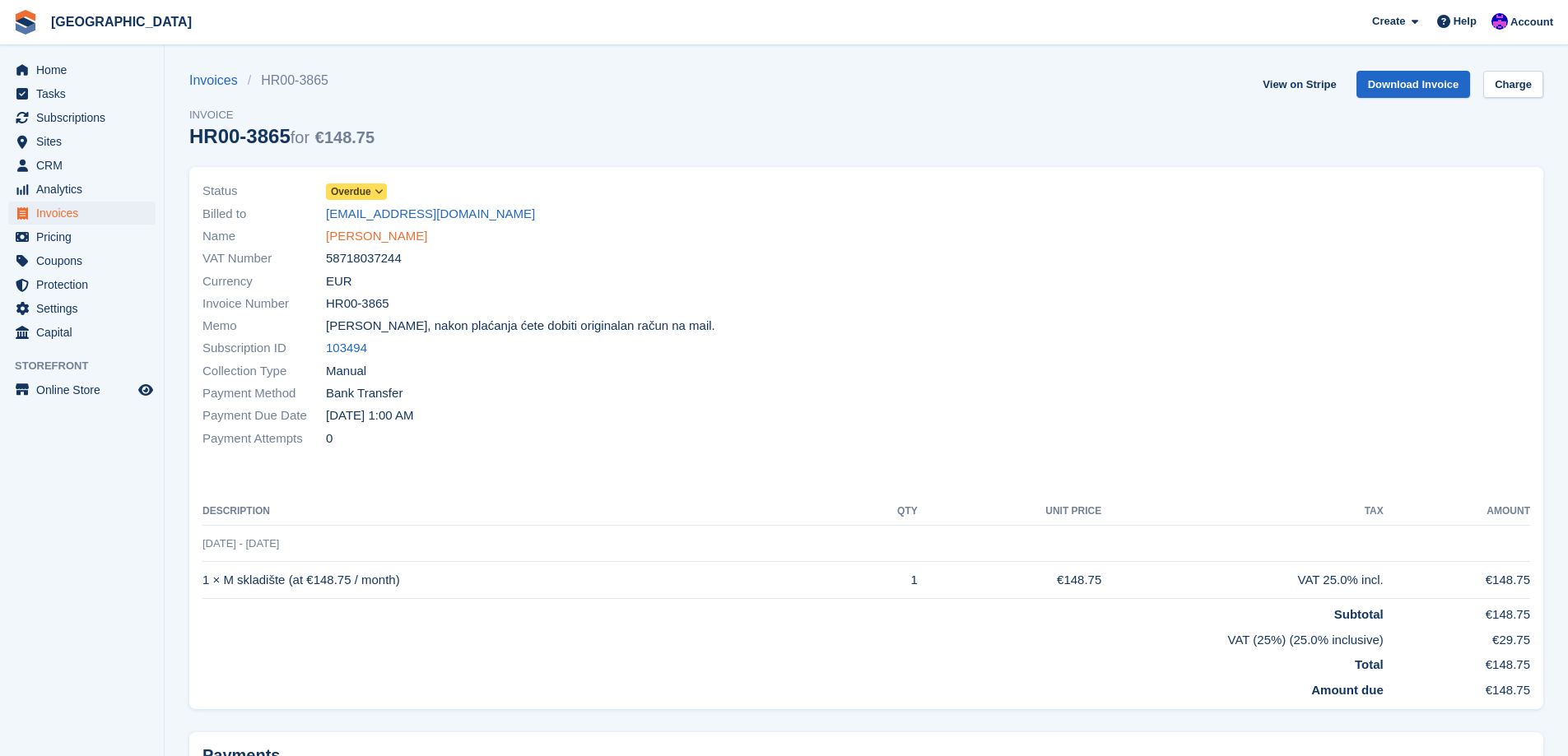
click at [377, 237] on link "[PERSON_NAME]" at bounding box center [377, 237] width 102 height 19
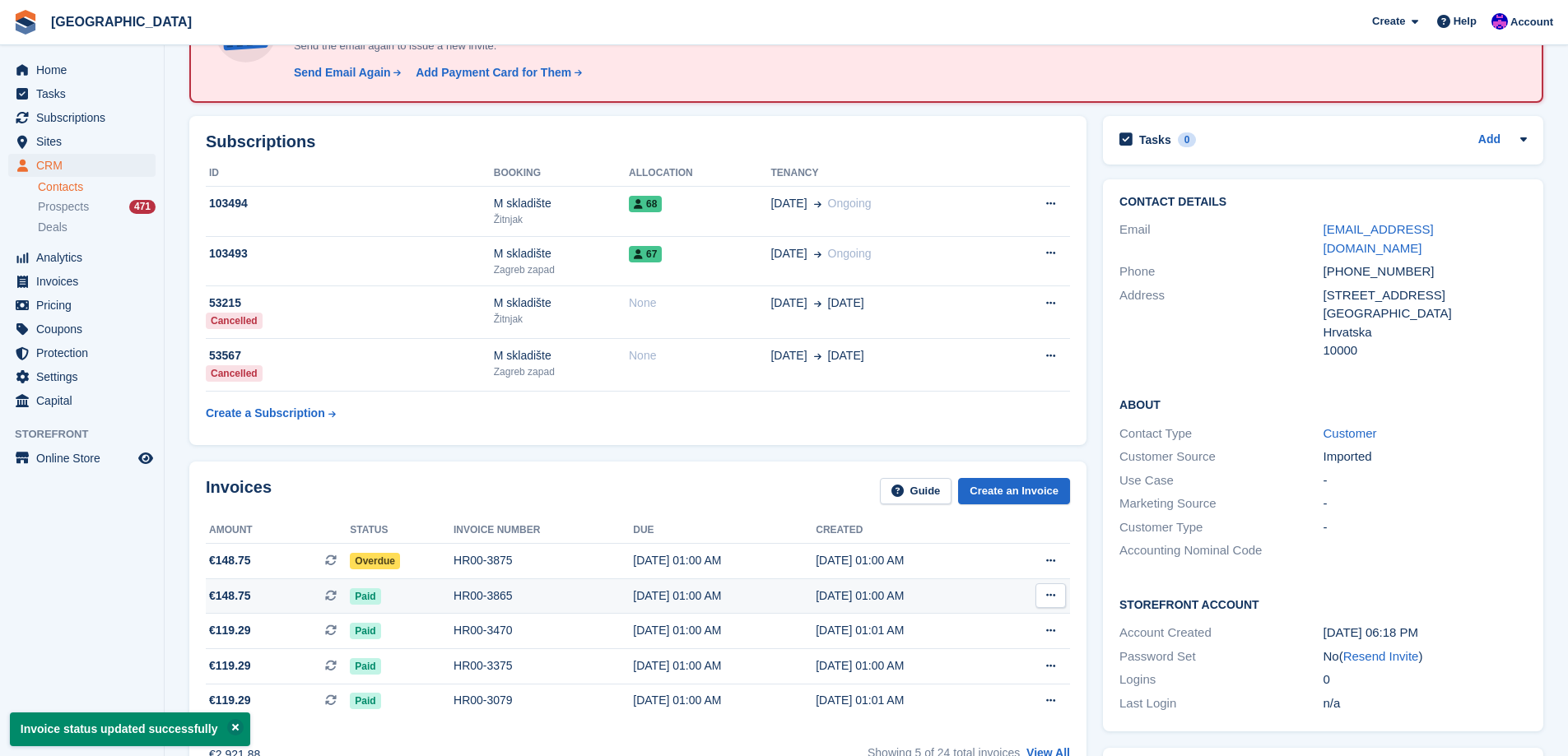
scroll to position [164, 0]
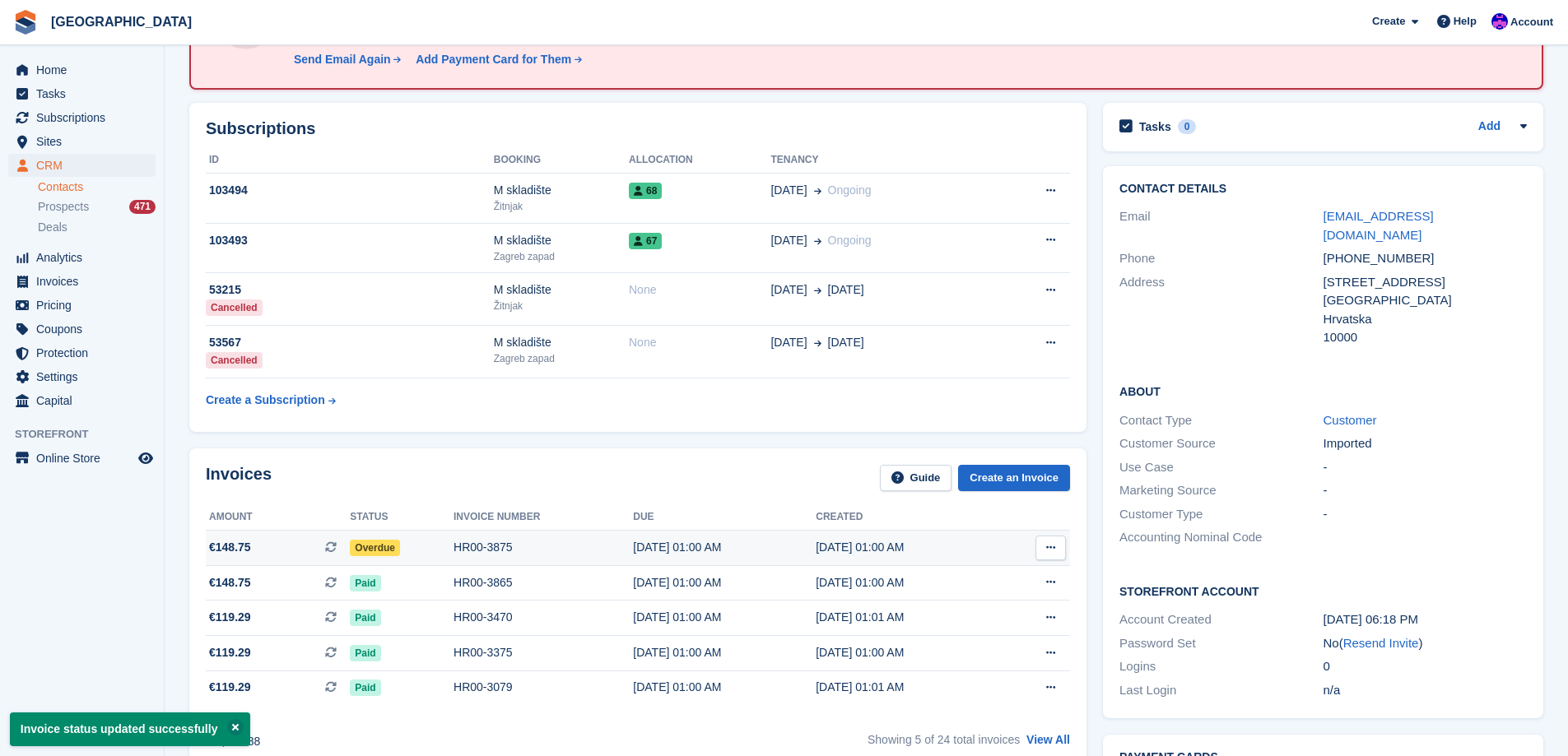
click at [503, 556] on div "HR00-3875" at bounding box center [543, 547] width 180 height 17
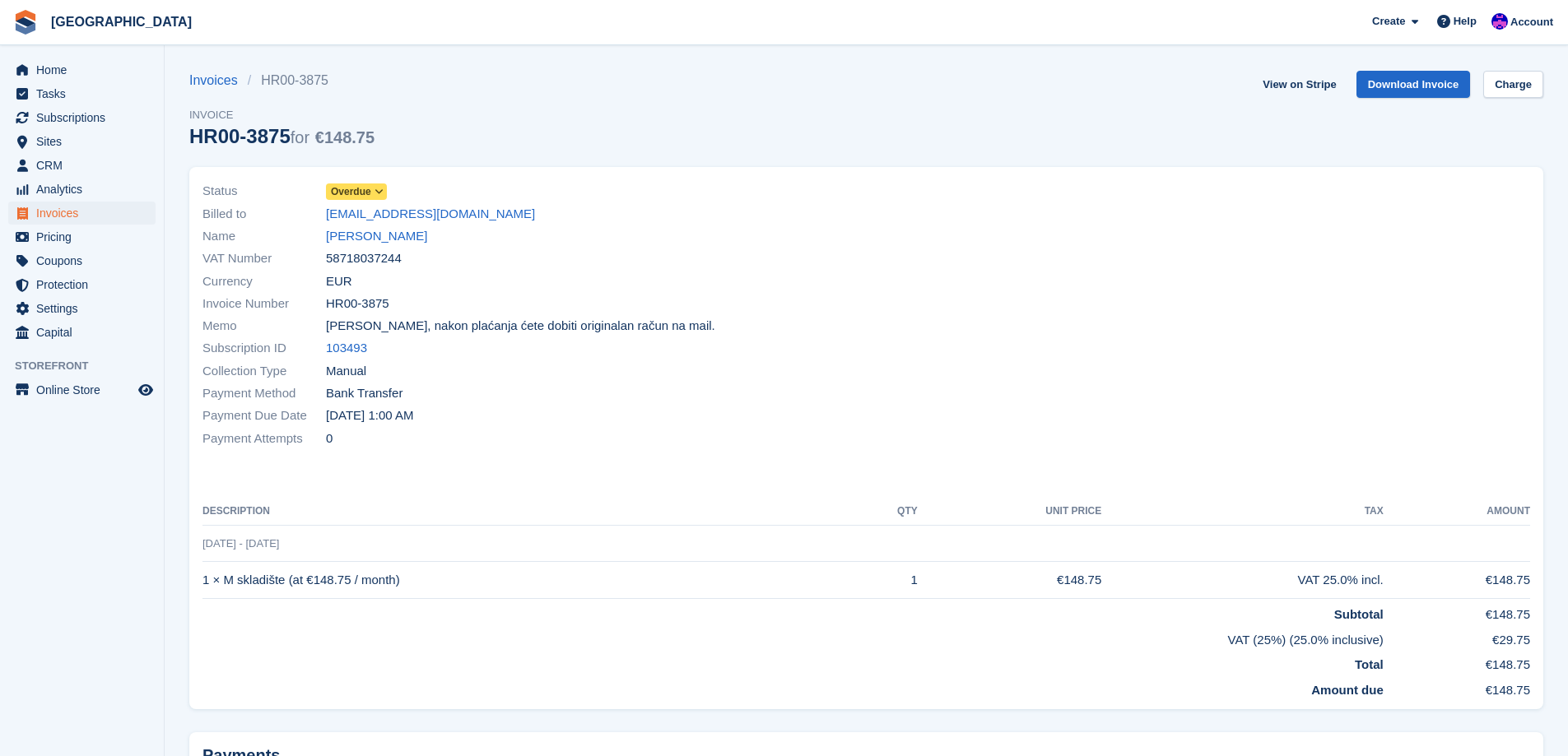
click at [366, 199] on span "Overdue" at bounding box center [350, 191] width 40 height 15
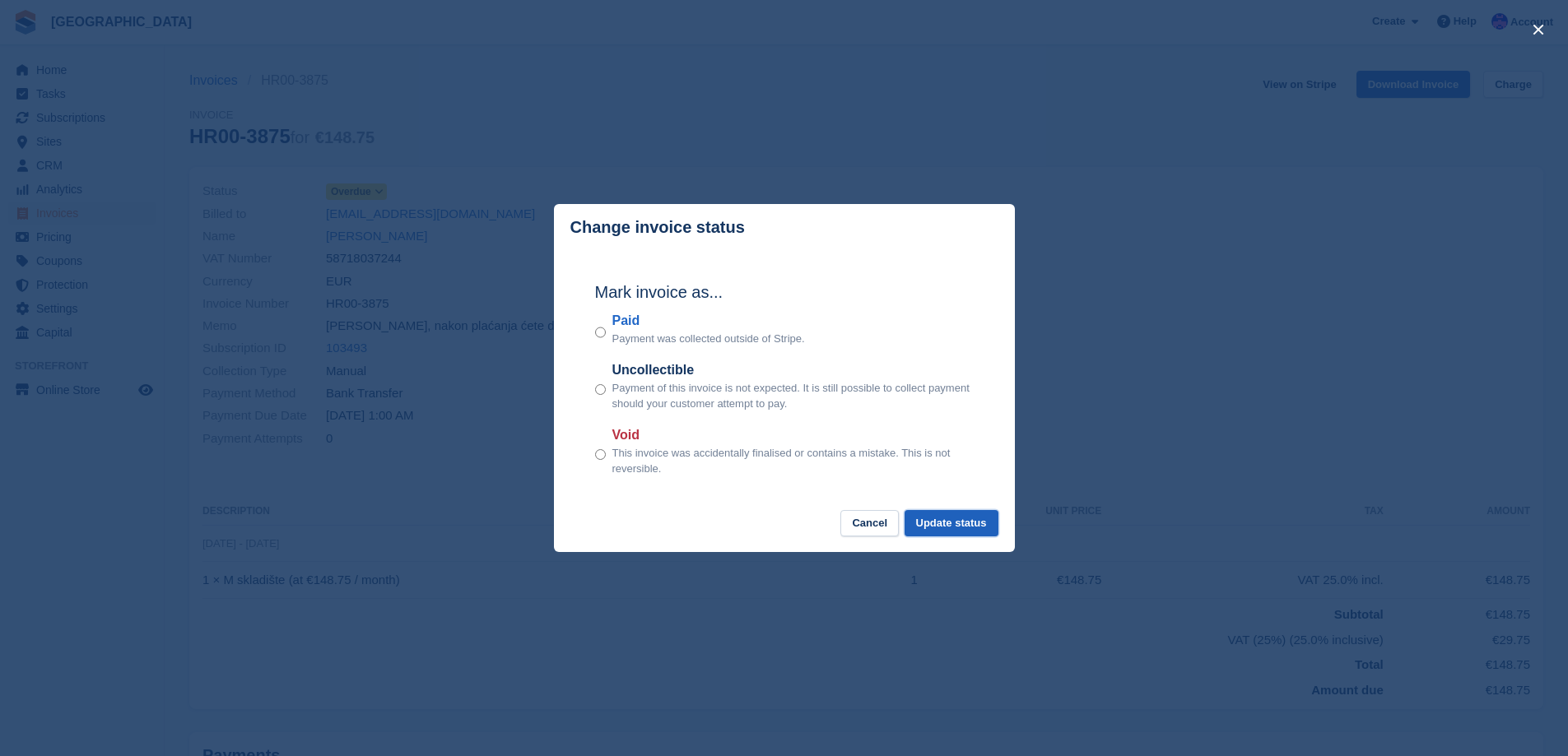
click at [974, 521] on button "Update status" at bounding box center [951, 524] width 94 height 28
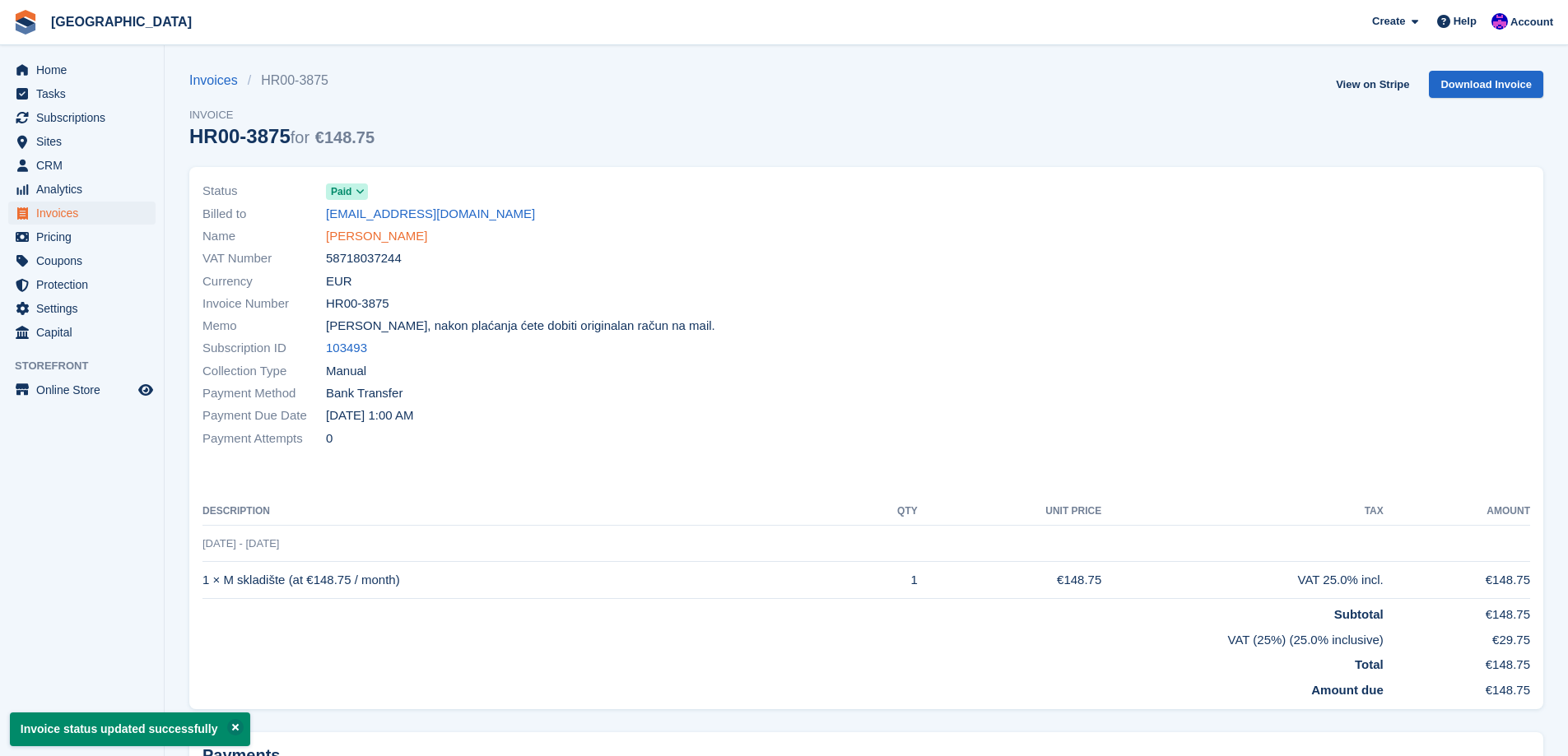
click at [370, 232] on link "Marinko Hrkać" at bounding box center [377, 237] width 102 height 19
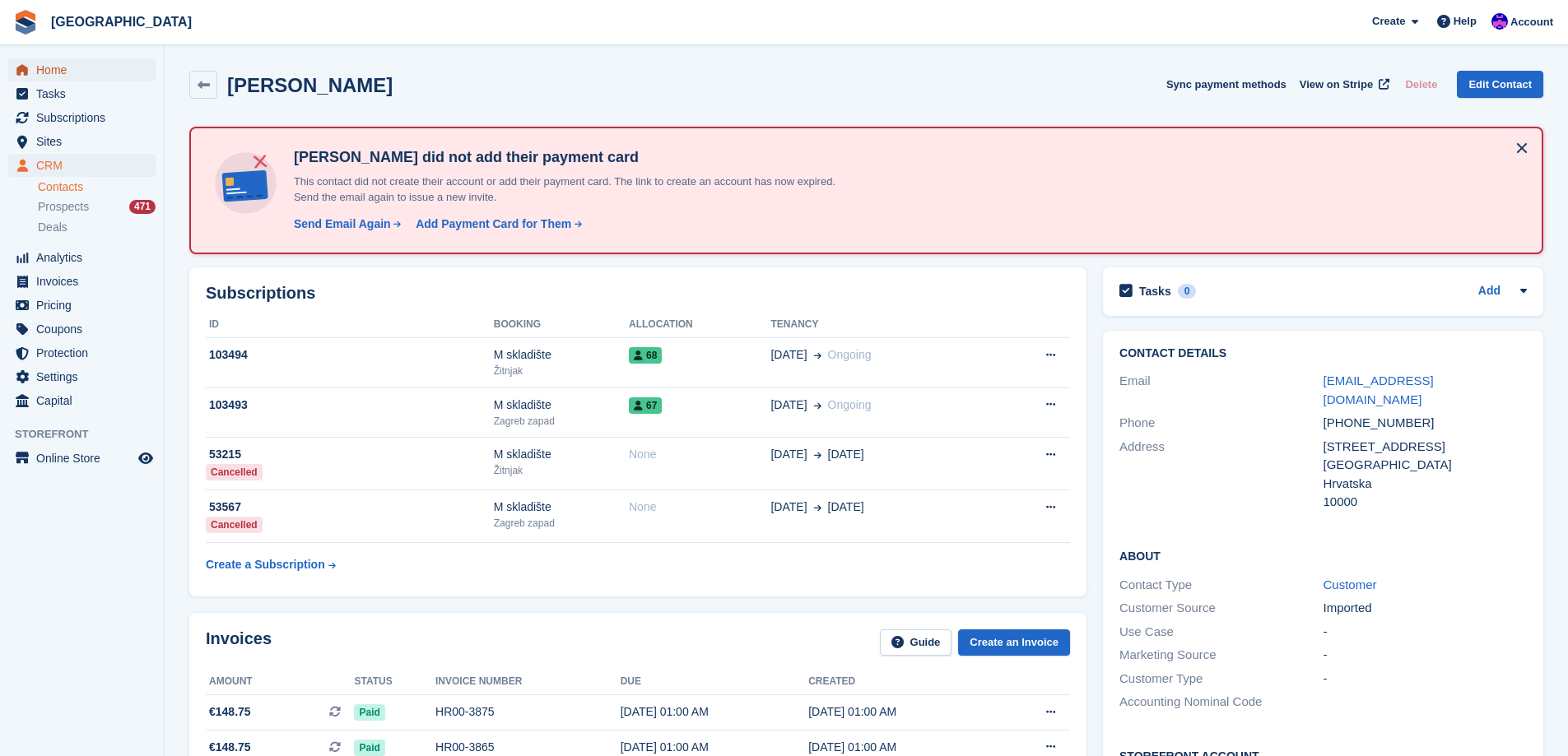
click at [59, 59] on span "Home" at bounding box center [85, 70] width 99 height 23
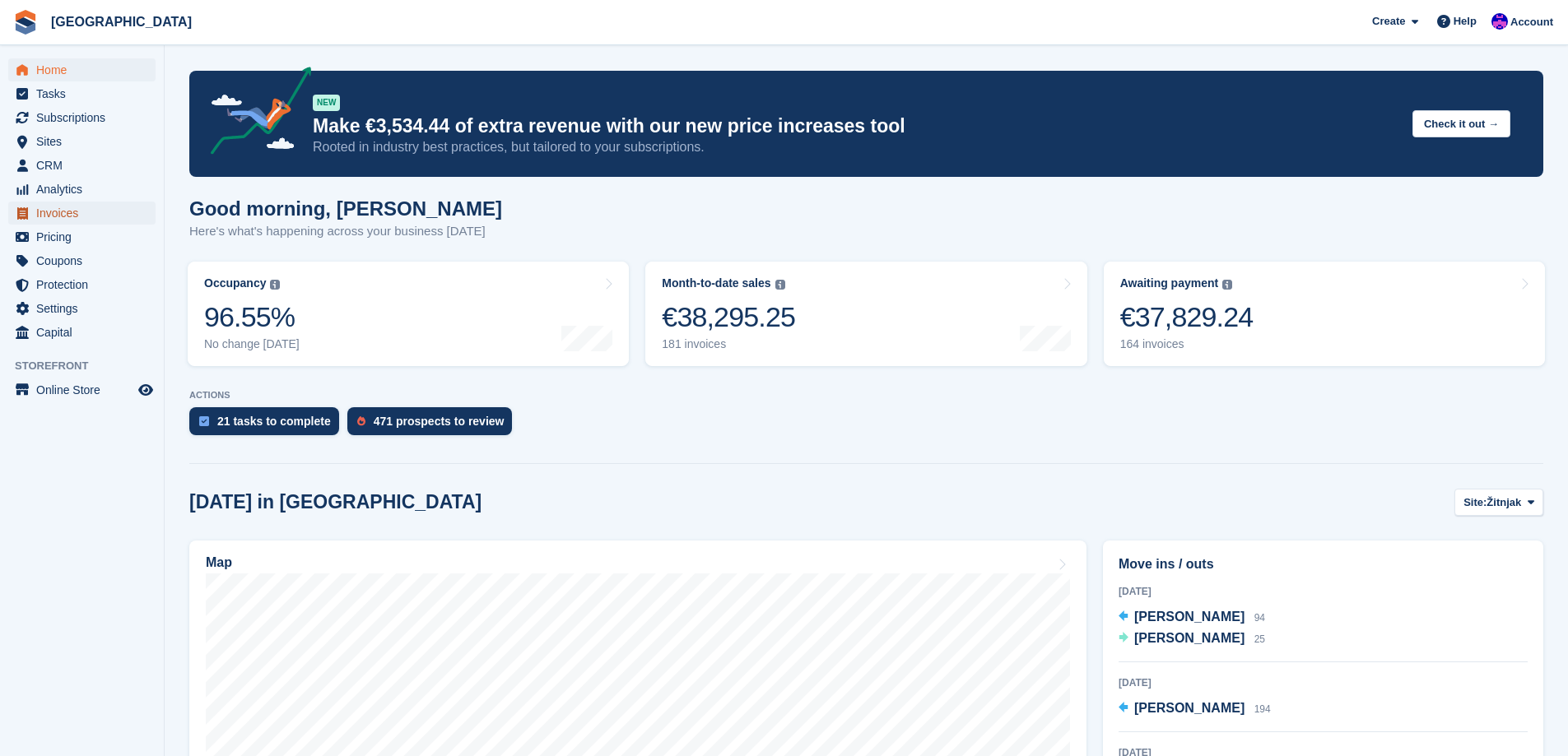
click at [131, 211] on span "Invoices" at bounding box center [85, 212] width 99 height 23
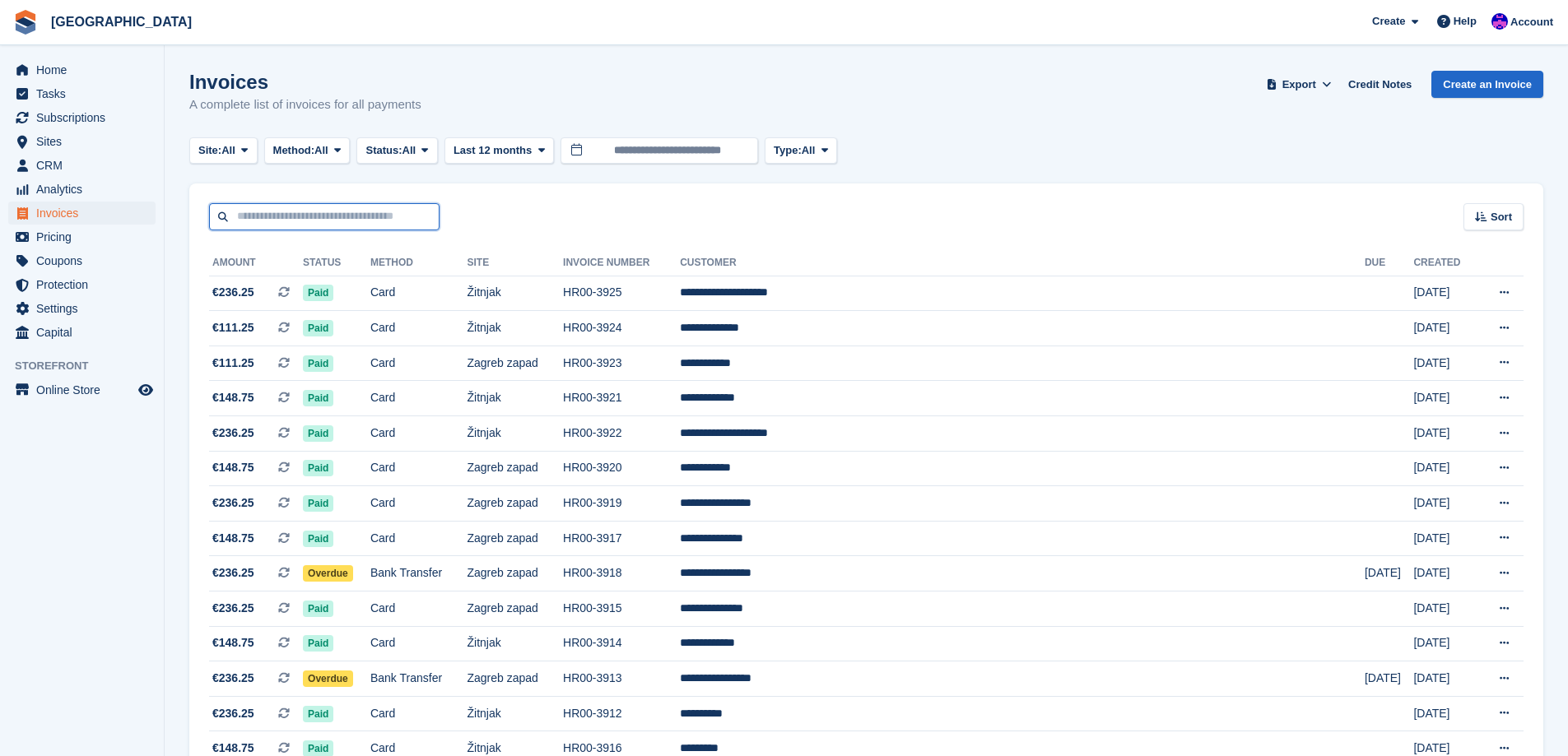
click at [346, 211] on input "text" at bounding box center [324, 217] width 231 height 28
type input "*******"
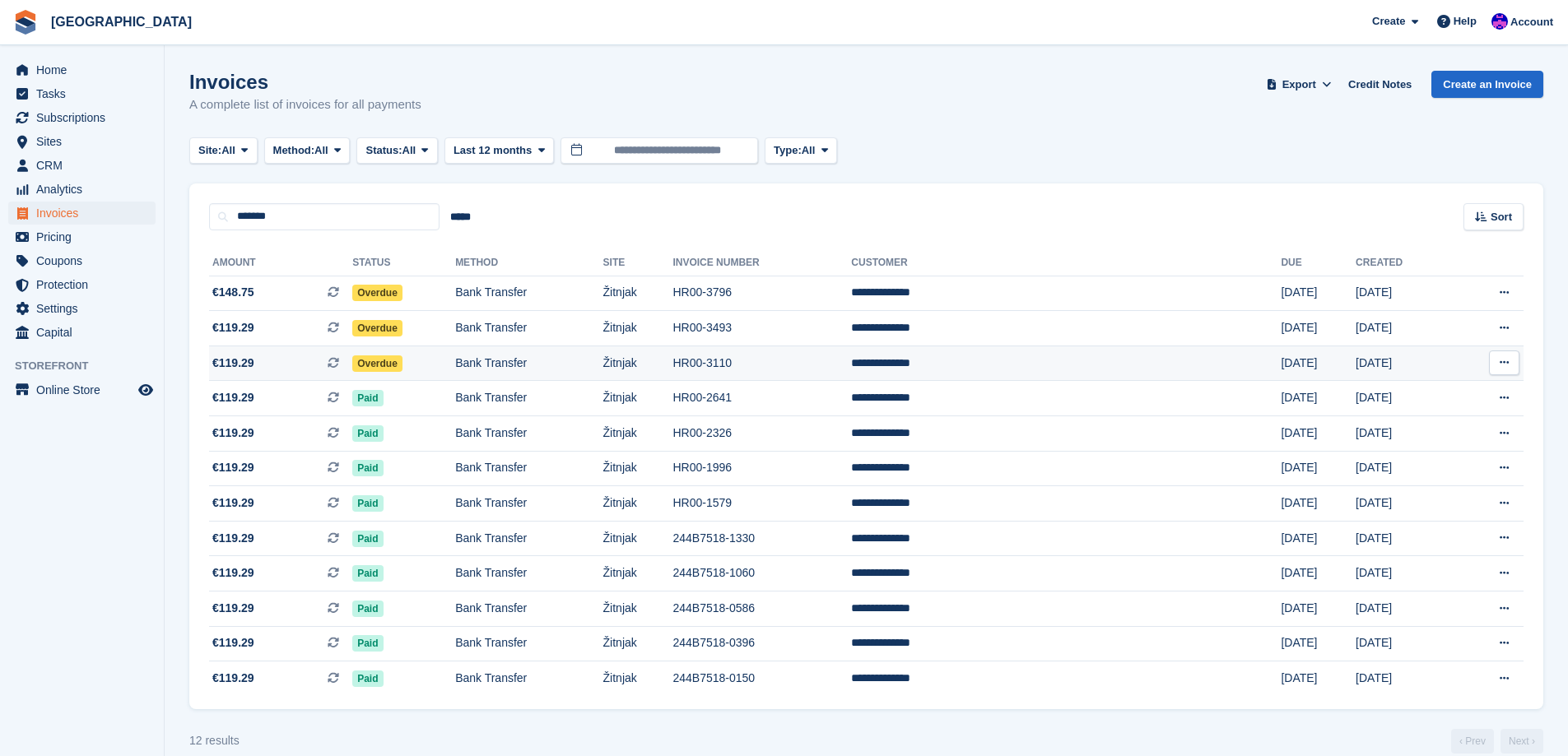
click at [403, 368] on span "Overdue" at bounding box center [377, 363] width 50 height 16
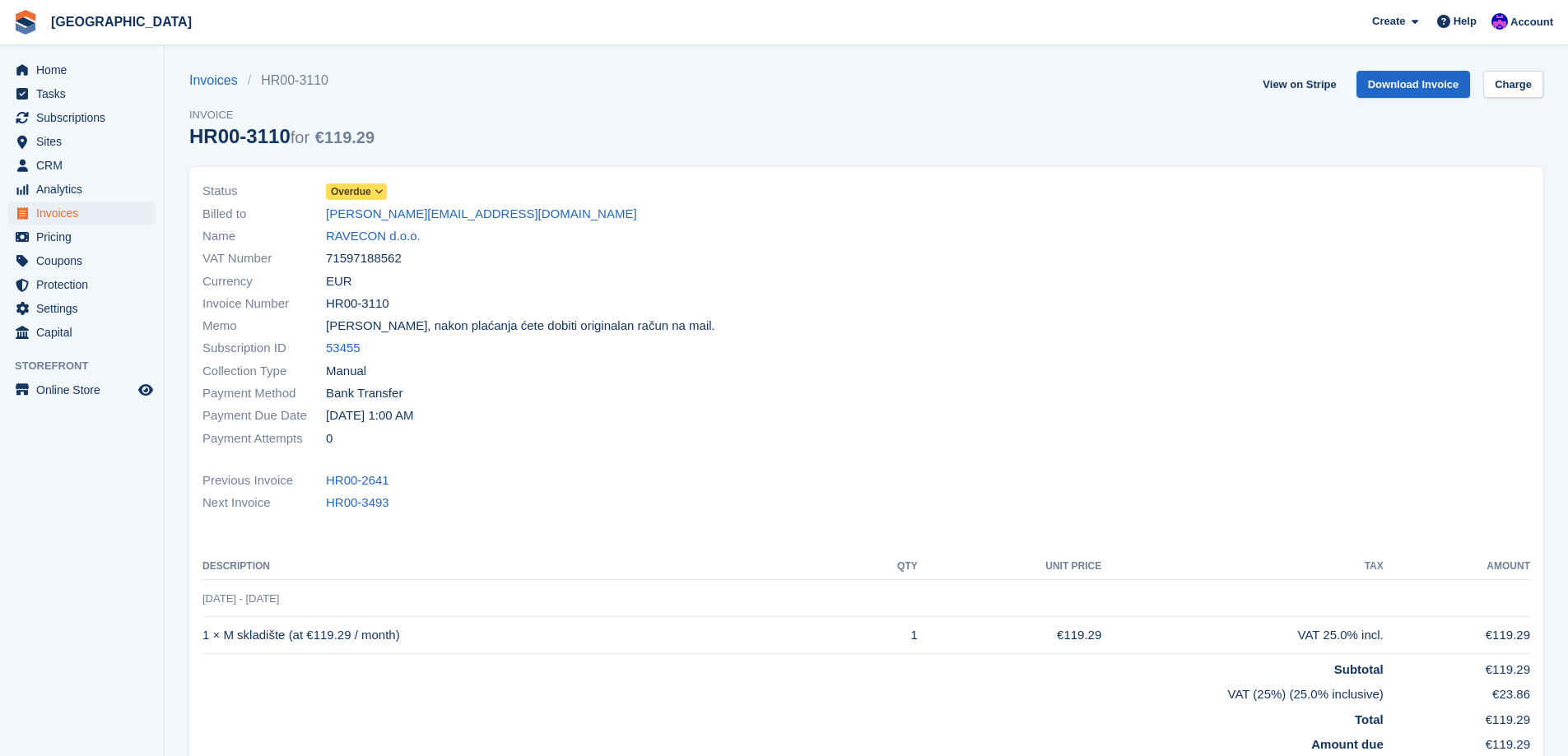
click at [383, 183] on span "Overdue" at bounding box center [356, 191] width 61 height 16
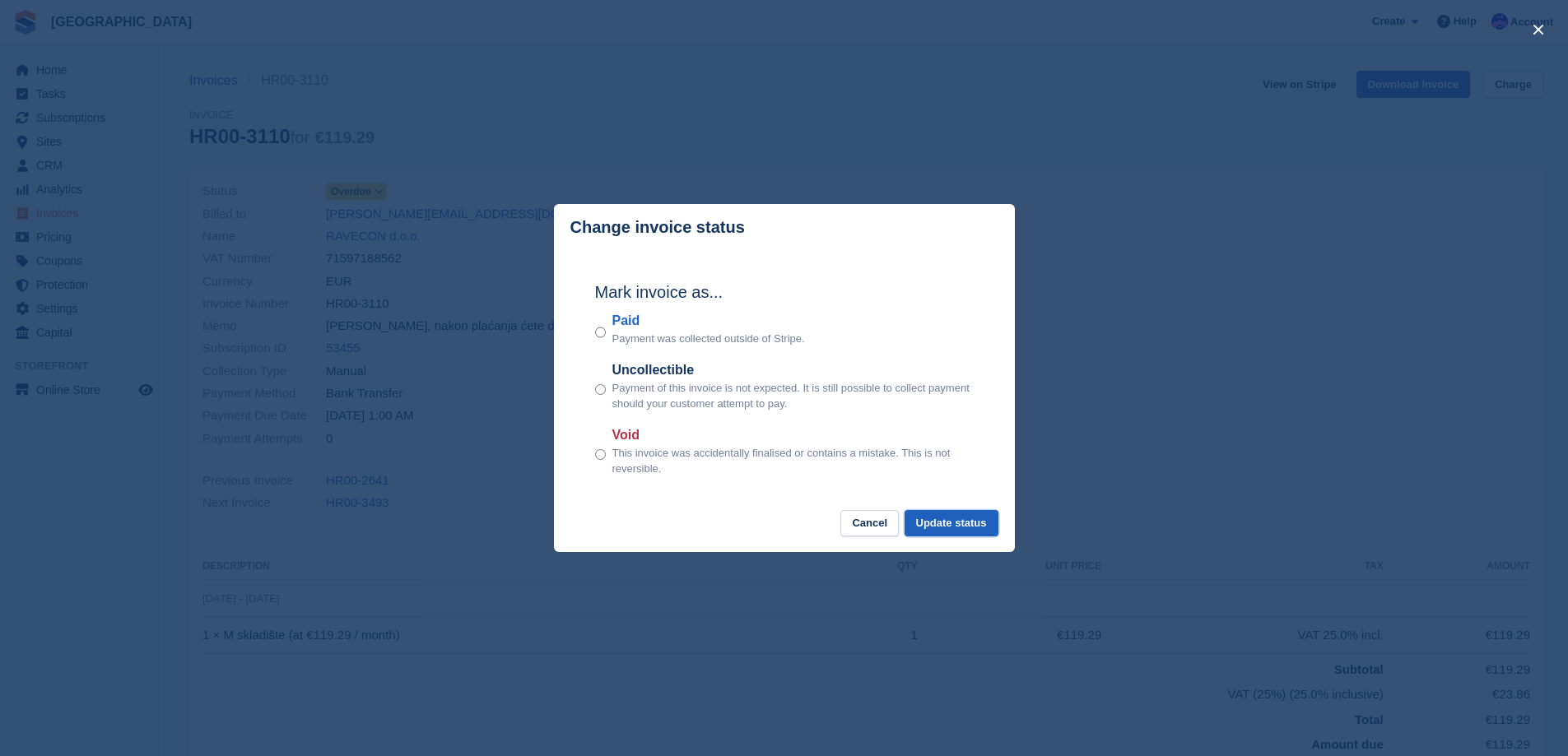
click at [948, 515] on button "Update status" at bounding box center [951, 524] width 94 height 28
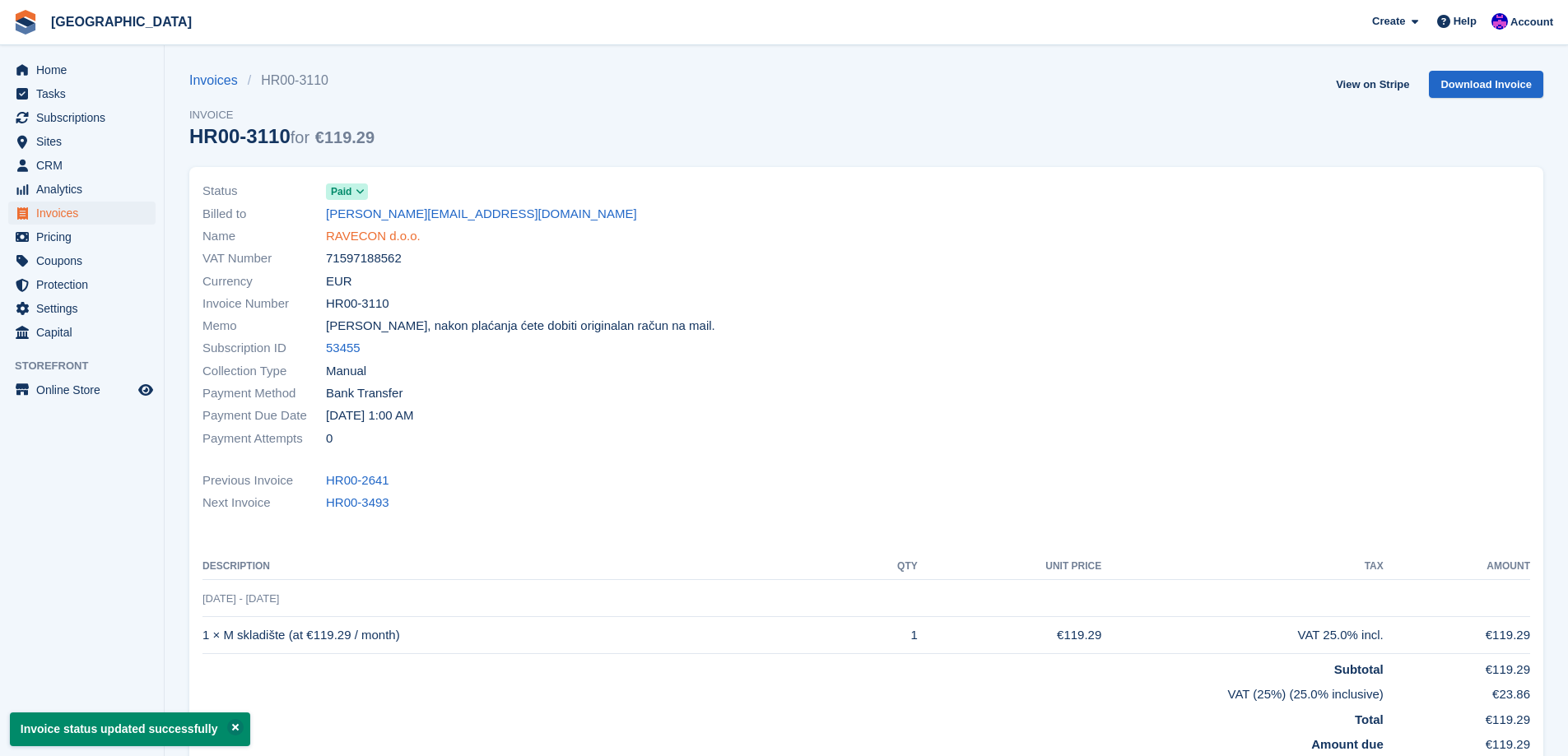
click at [384, 236] on link "RAVECON d.o.o." at bounding box center [373, 237] width 95 height 19
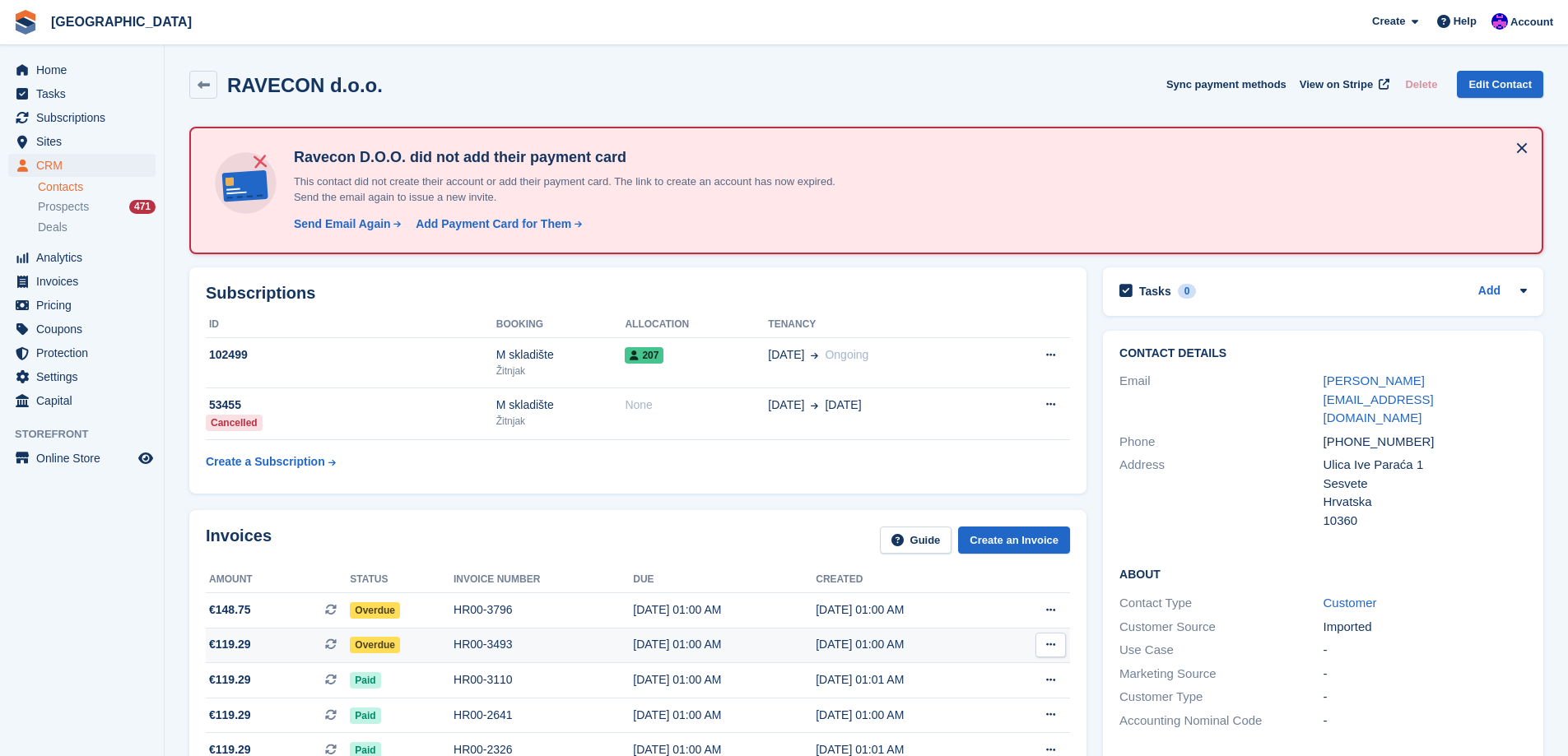
click at [457, 634] on td "HR00-3493" at bounding box center [543, 645] width 180 height 35
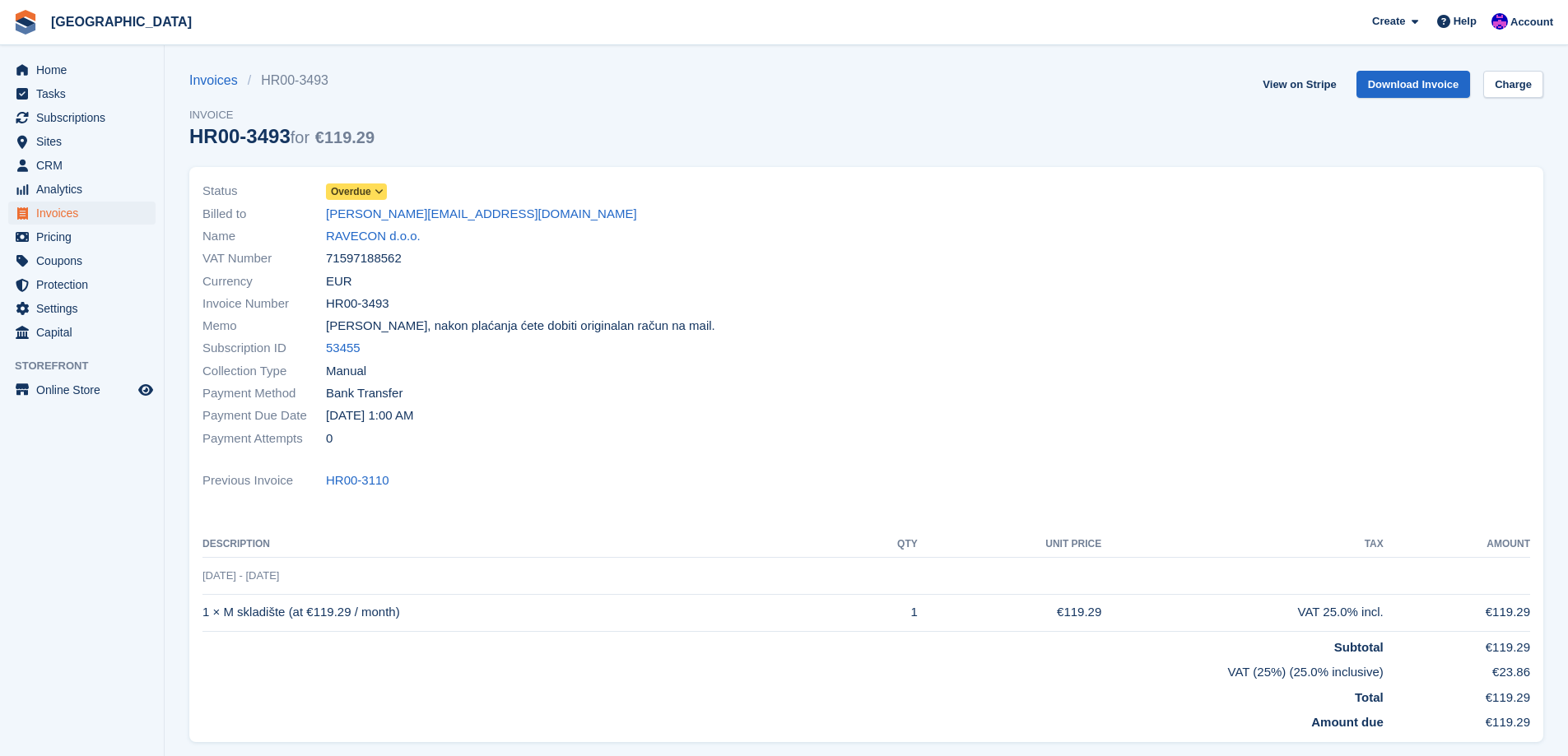
click at [367, 196] on span "Overdue" at bounding box center [350, 191] width 40 height 15
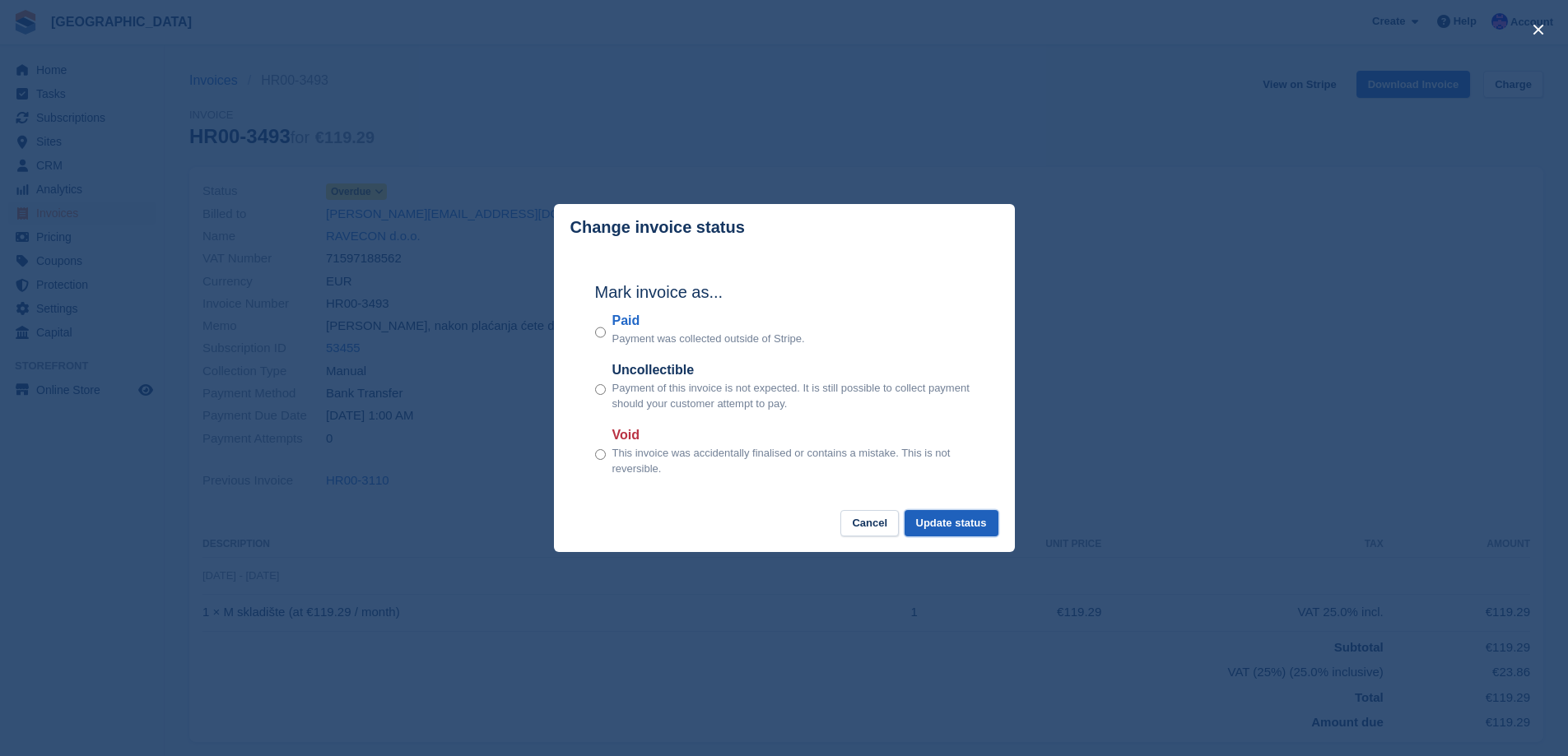
click at [960, 534] on button "Update status" at bounding box center [951, 524] width 94 height 28
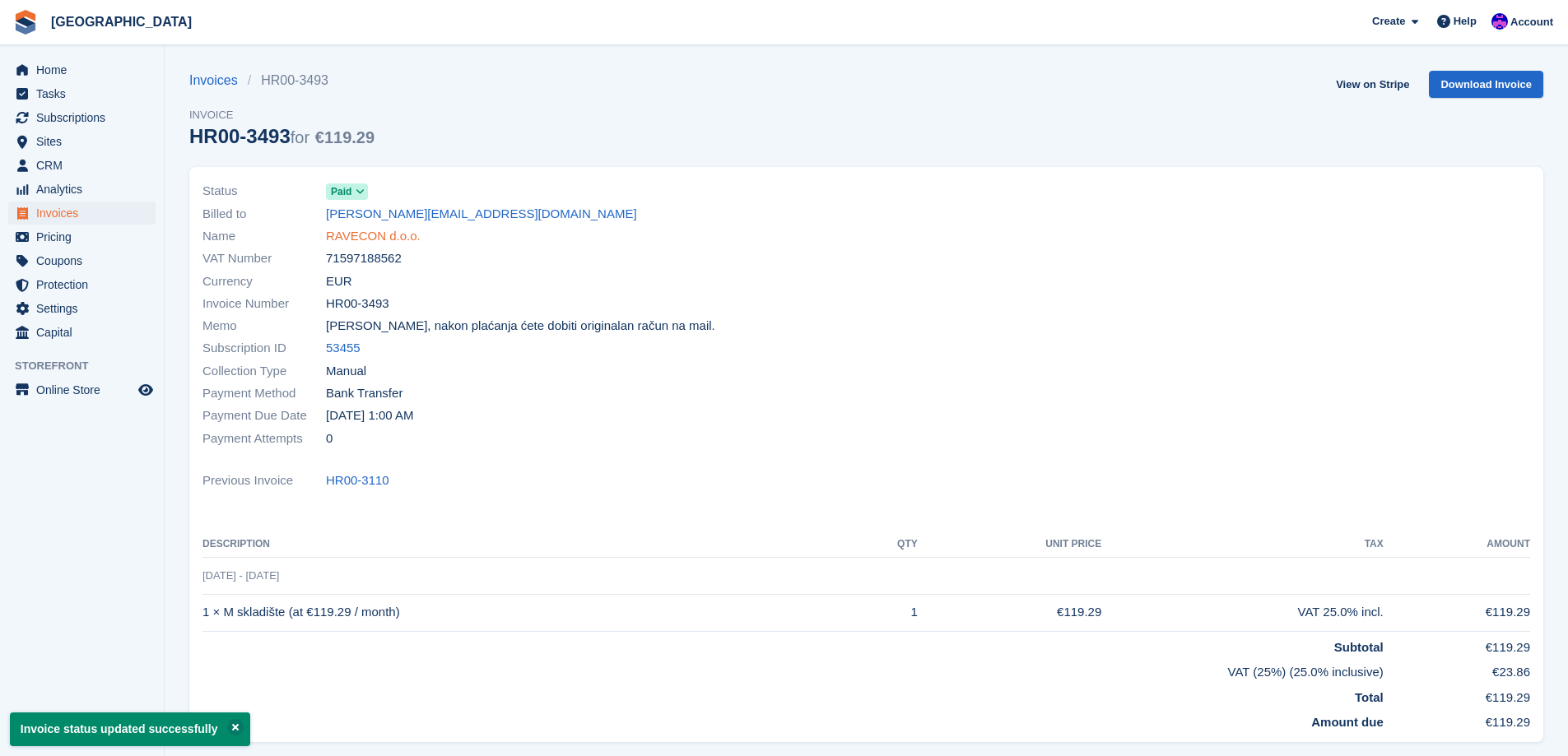
click at [386, 240] on link "RAVECON d.o.o." at bounding box center [373, 237] width 95 height 19
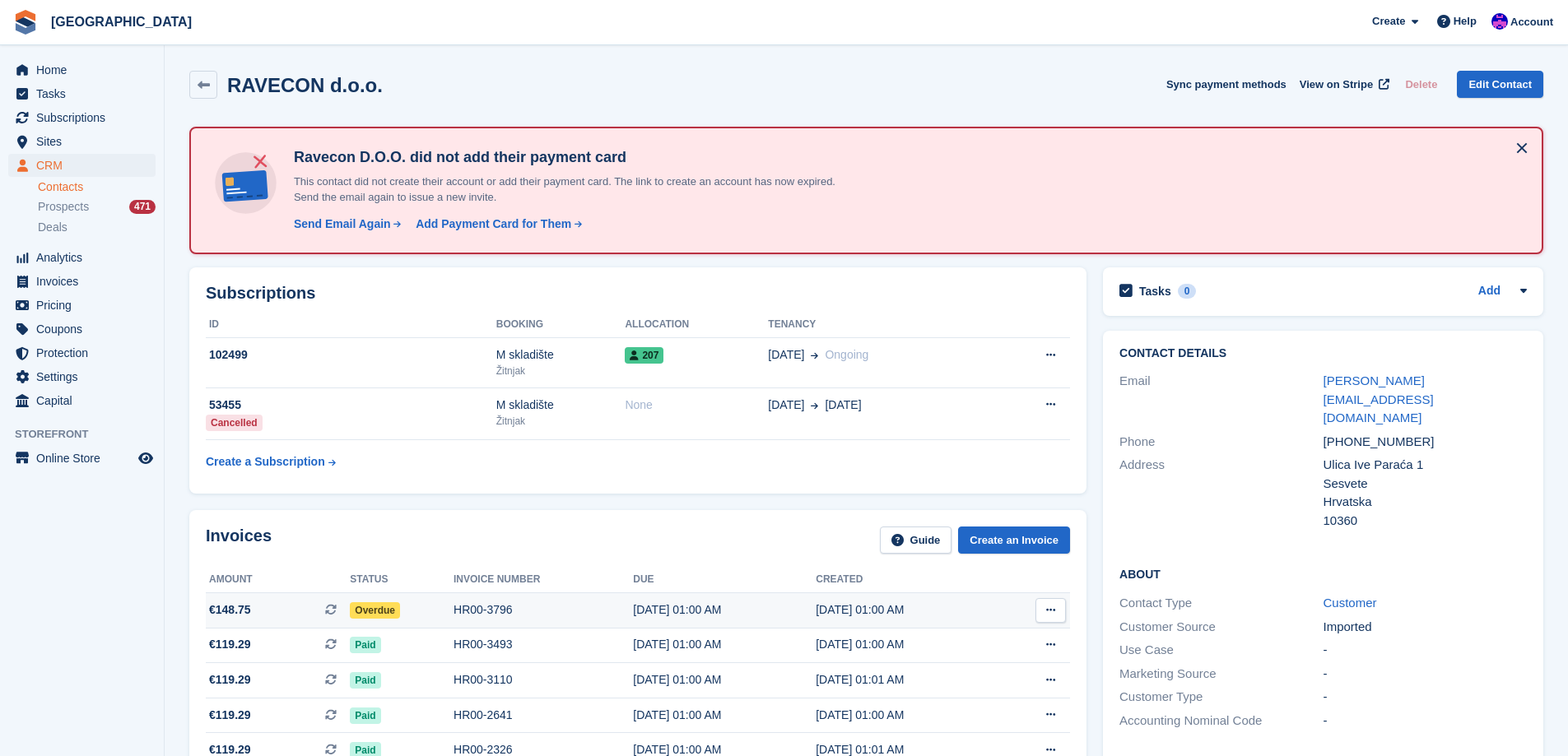
click at [404, 611] on div "Overdue" at bounding box center [401, 610] width 104 height 17
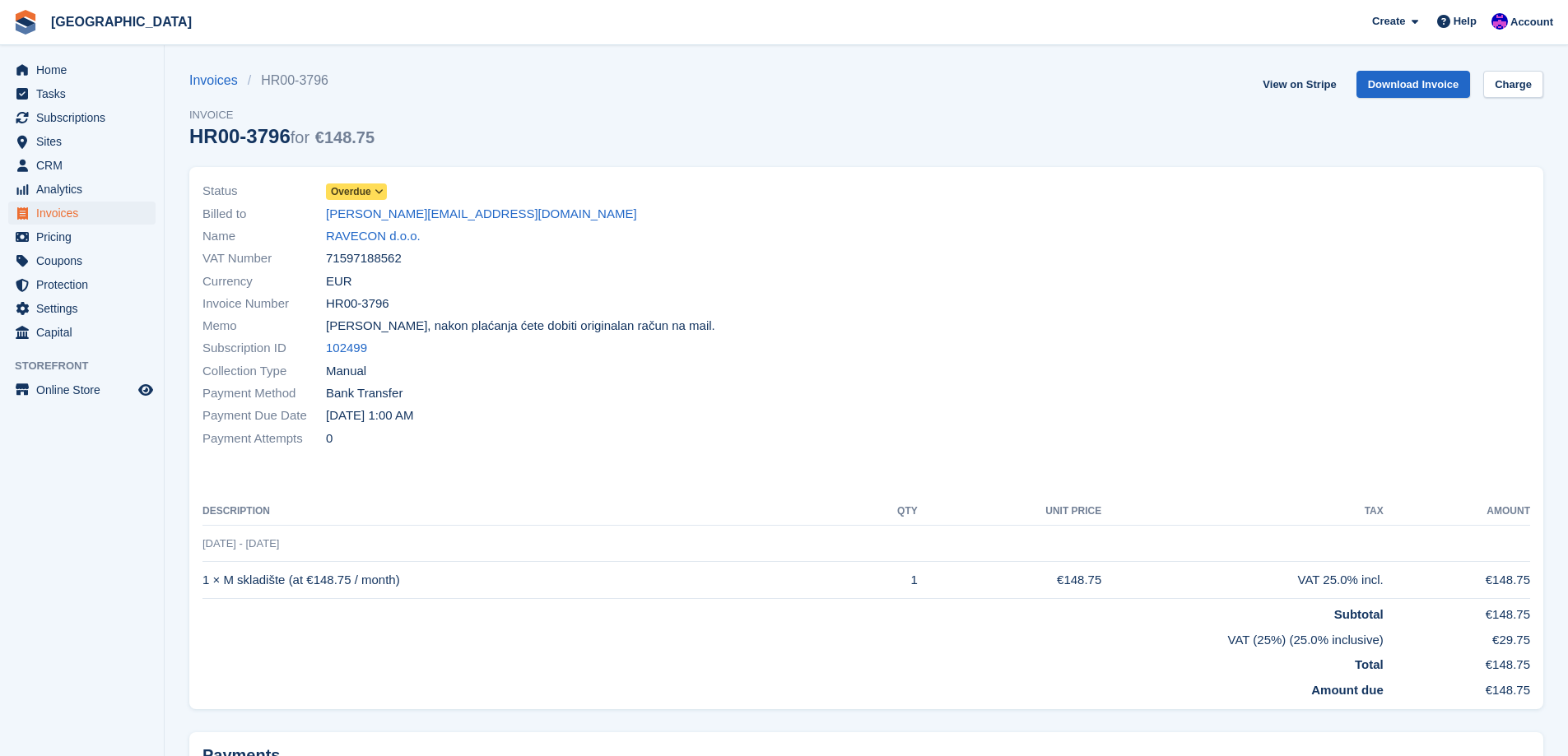
click at [376, 189] on icon at bounding box center [379, 191] width 9 height 9
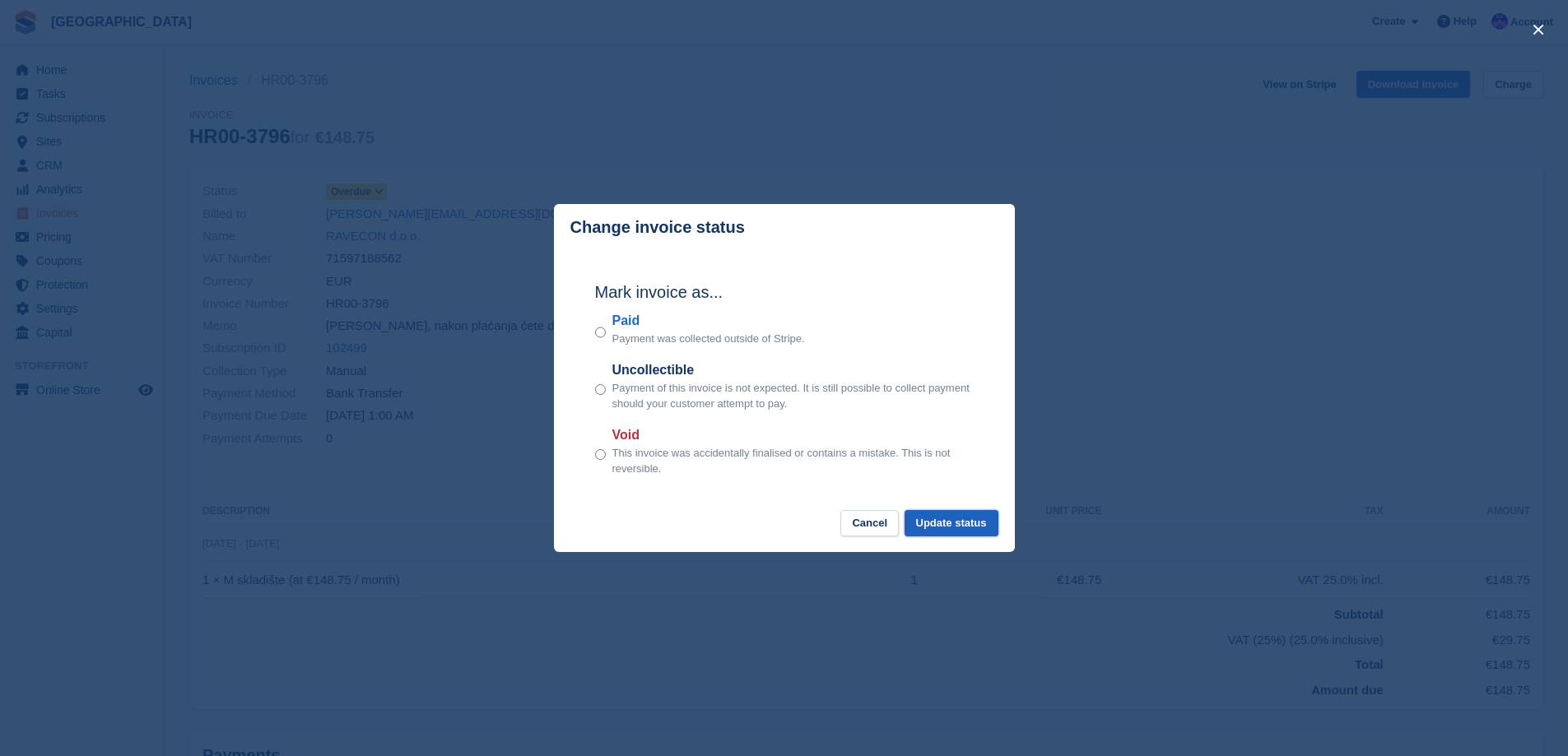
click at [974, 529] on button "Update status" at bounding box center [951, 524] width 94 height 28
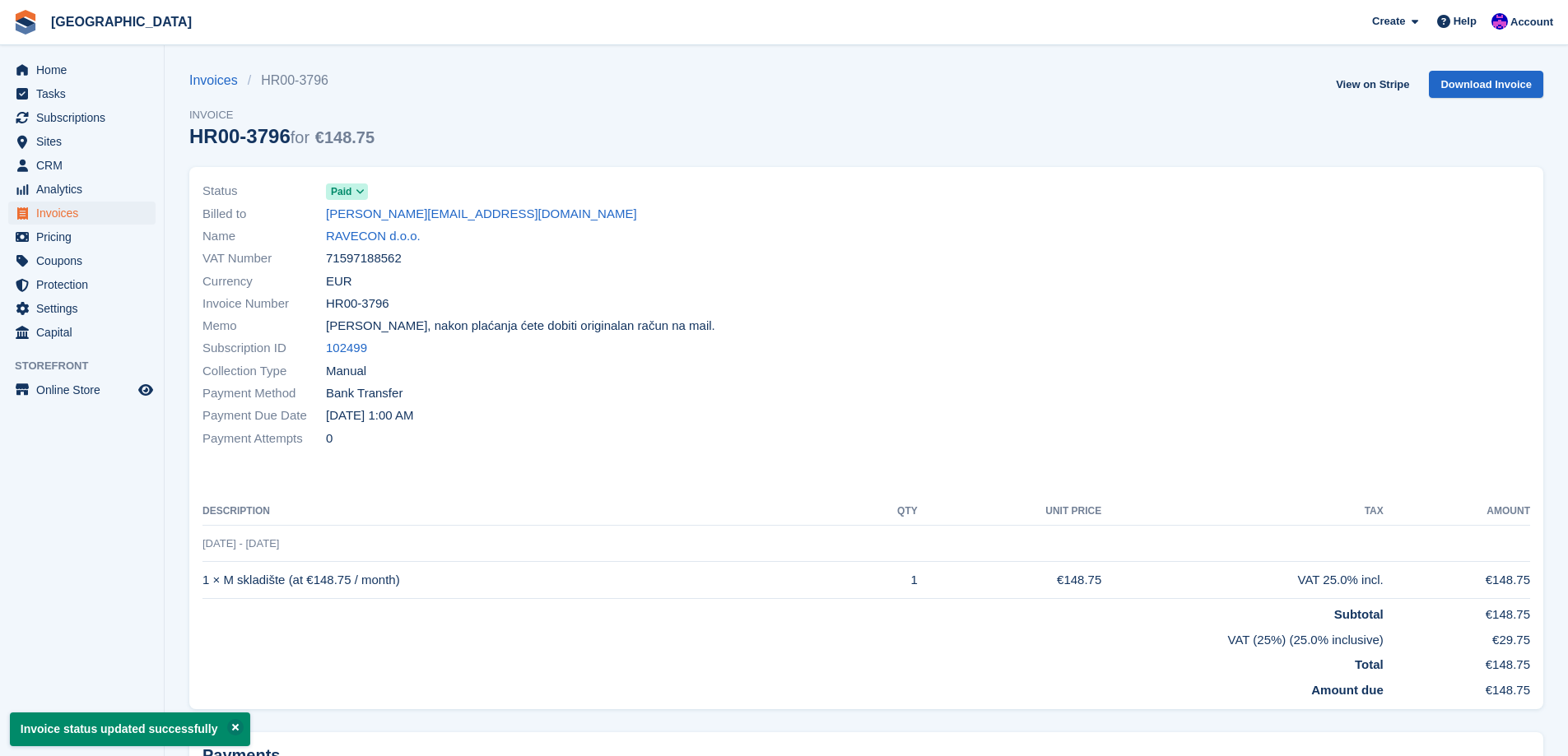
click at [413, 231] on link "RAVECON d.o.o." at bounding box center [373, 237] width 95 height 19
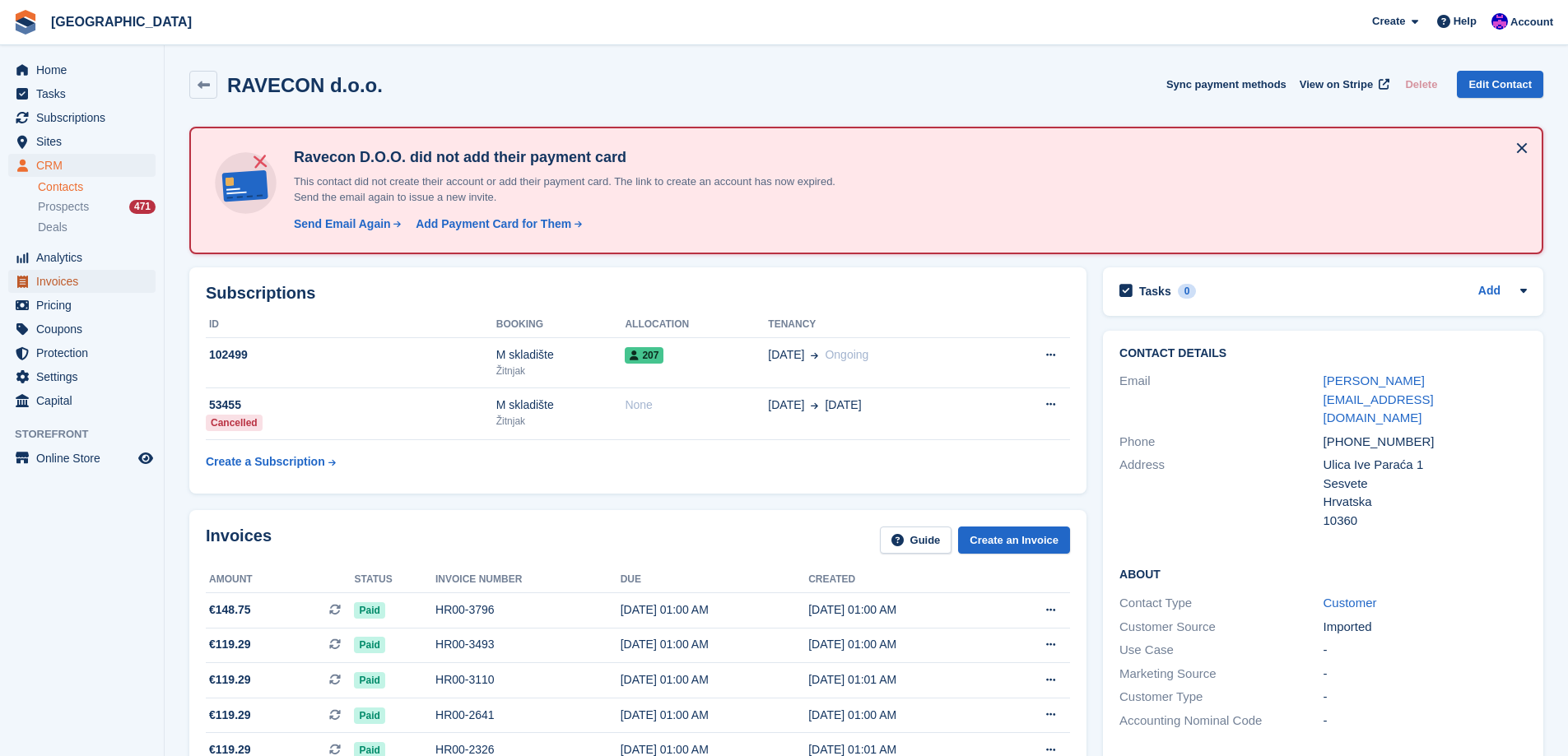
click at [69, 284] on span "Invoices" at bounding box center [85, 281] width 99 height 23
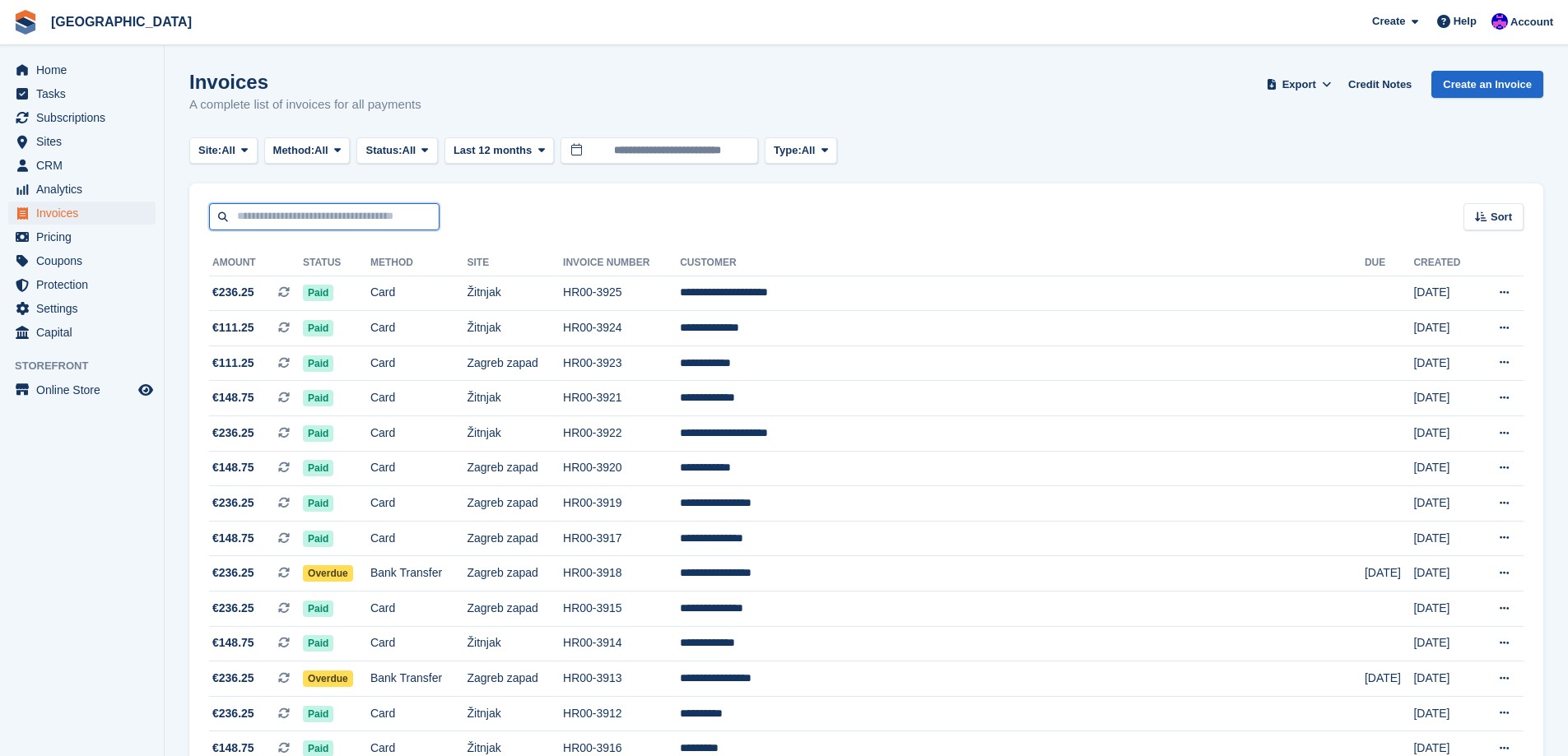
click at [297, 222] on input "text" at bounding box center [324, 217] width 231 height 28
type input "*********"
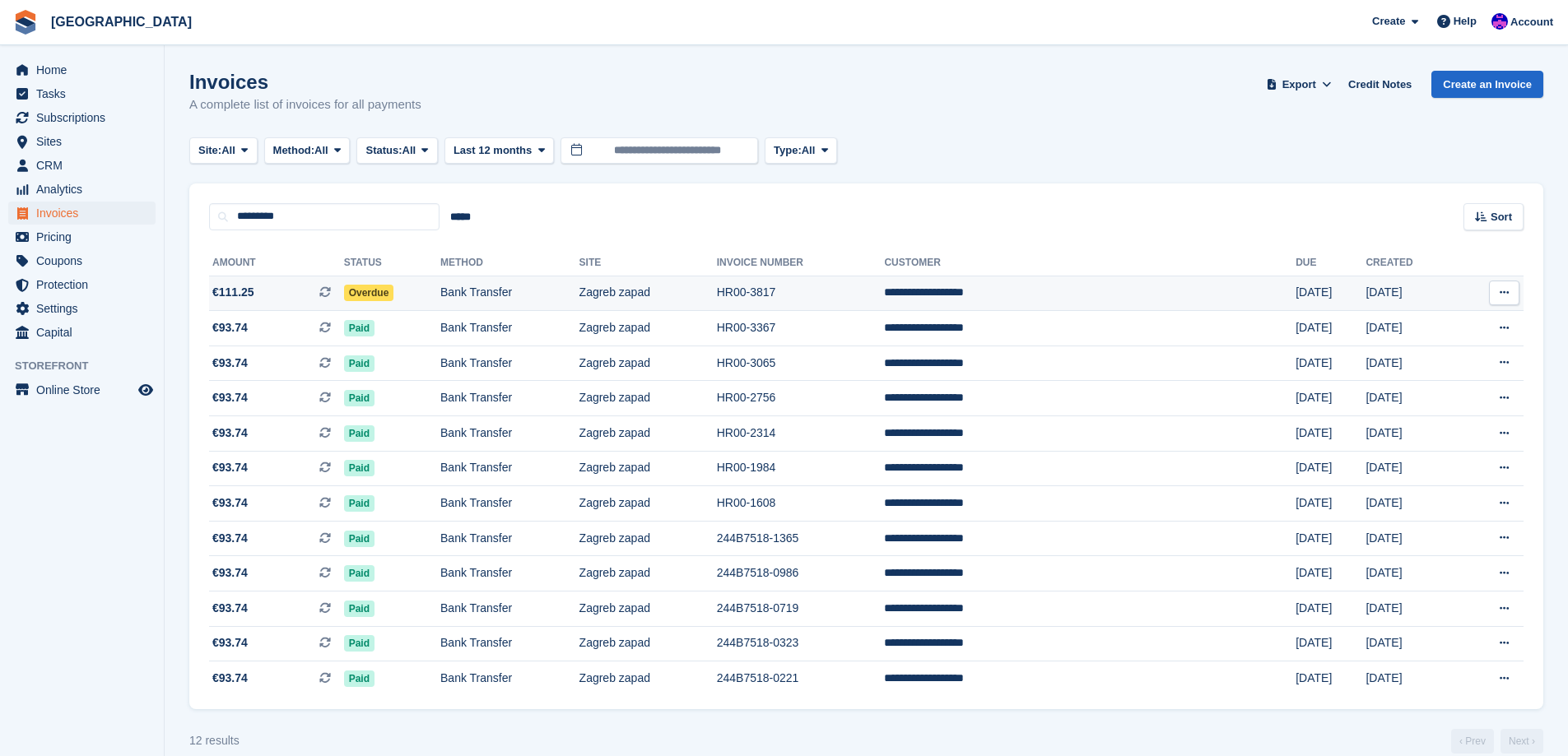
click at [579, 292] on td "Bank Transfer" at bounding box center [510, 292] width 139 height 35
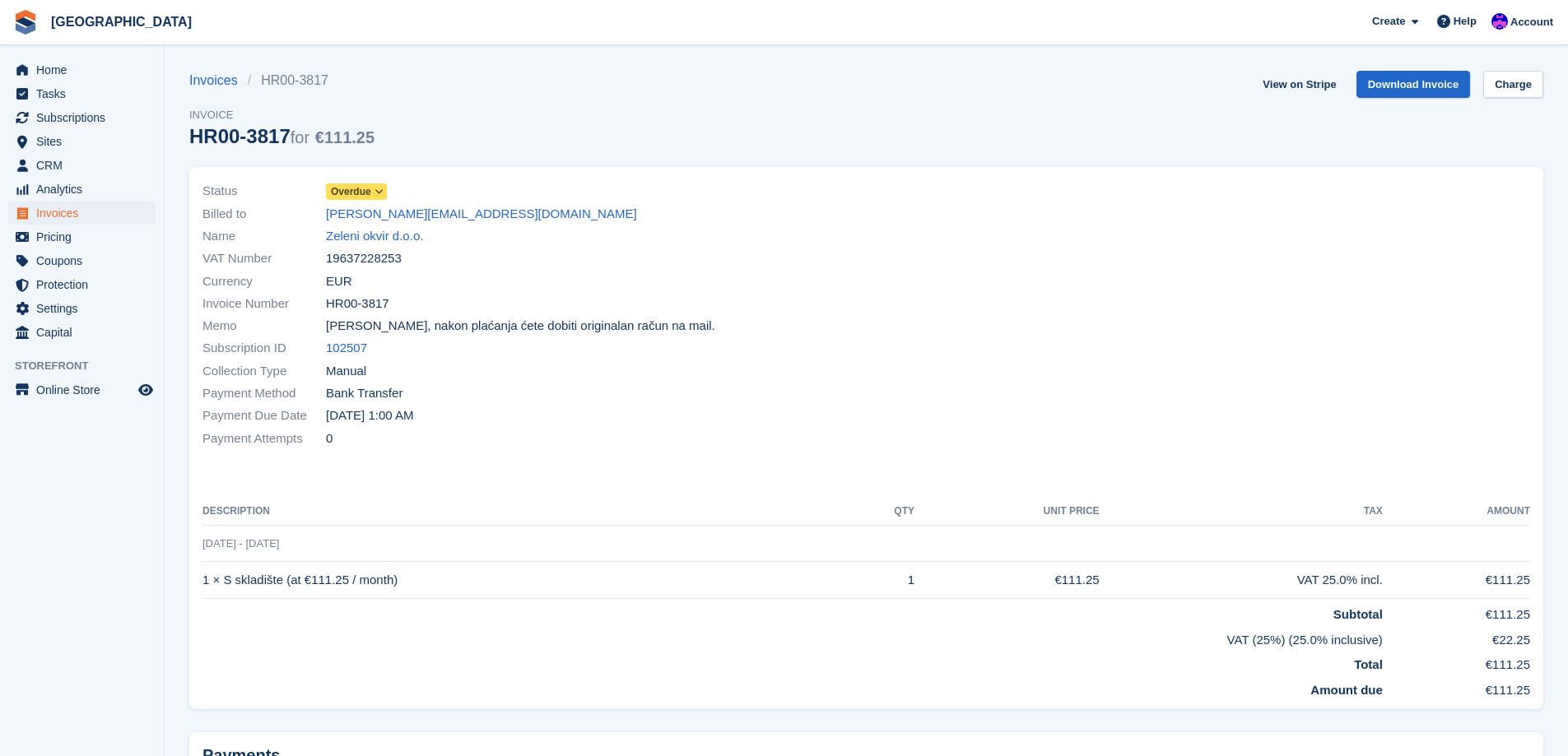
click at [373, 190] on span at bounding box center [379, 191] width 13 height 13
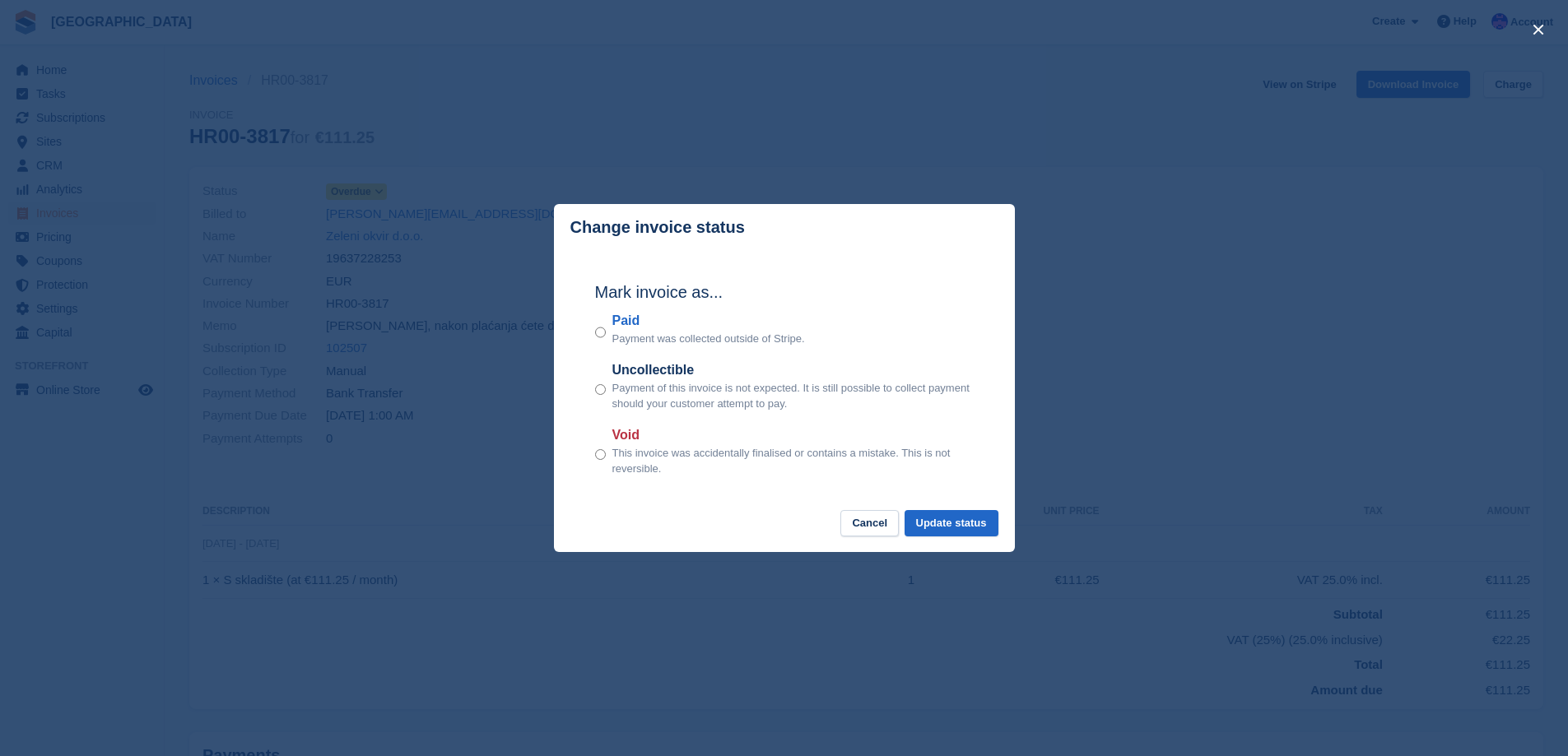
click at [610, 323] on div "Paid Payment was collected outside of Stripe." at bounding box center [784, 329] width 379 height 36
click at [963, 532] on button "Update status" at bounding box center [951, 524] width 94 height 28
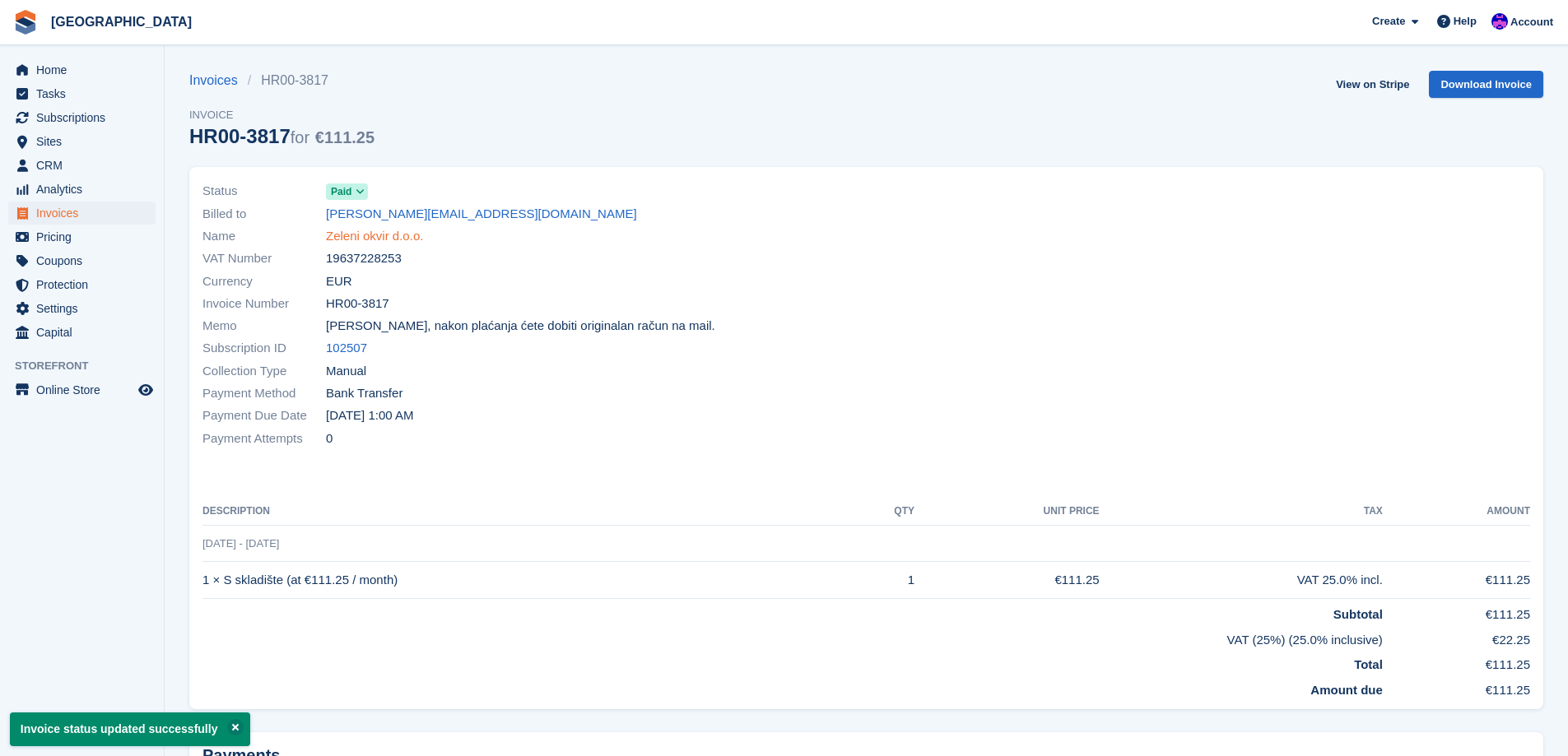
click at [336, 237] on link "Zeleni okvir d.o.o." at bounding box center [374, 237] width 97 height 19
